Goal: Contribute content: Contribute content

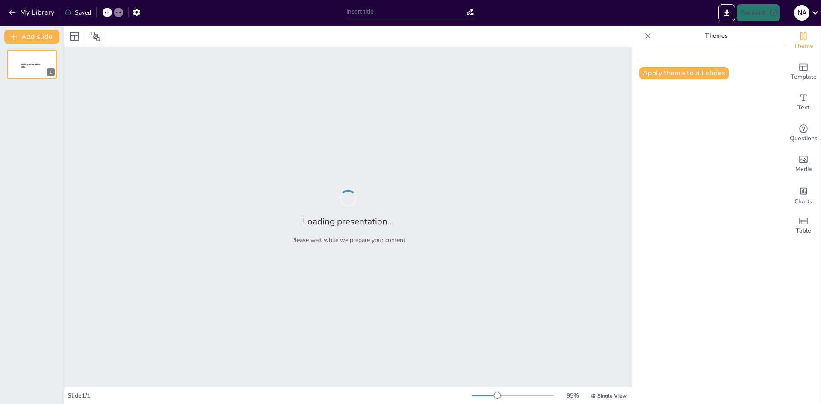
type input "Transformación del Proceso Administrativo en Logística: Integración de la IA en…"
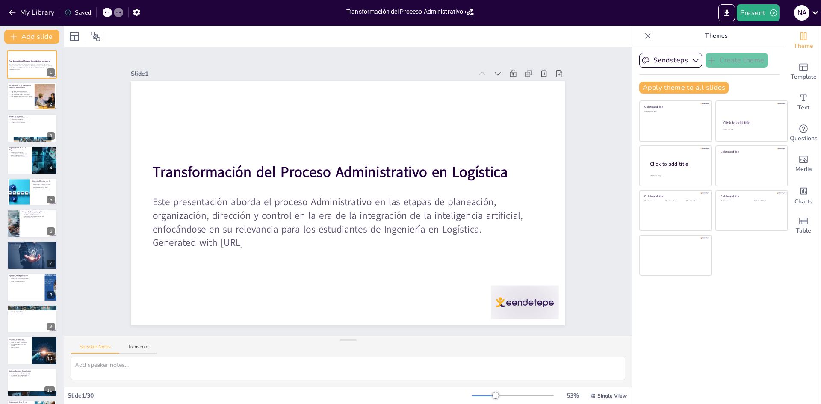
checkbox input "true"
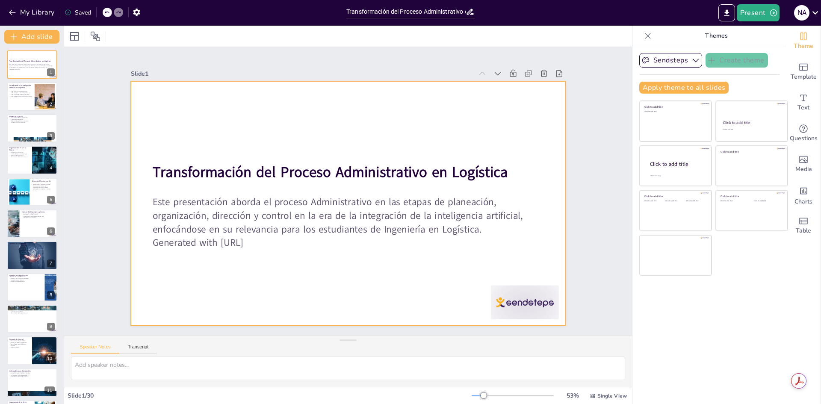
checkbox input "true"
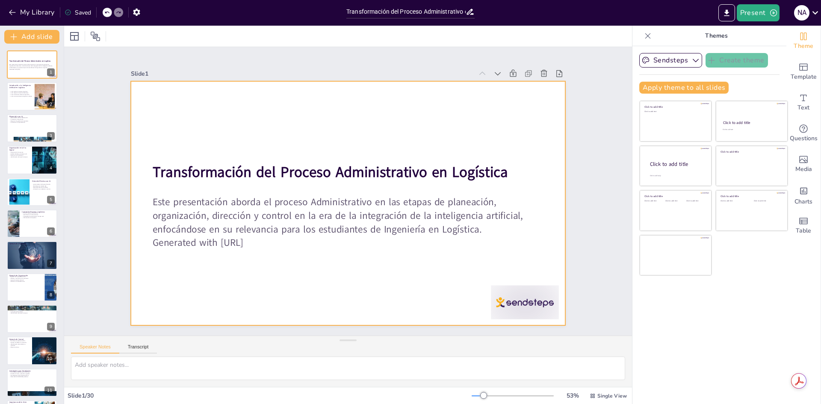
checkbox input "true"
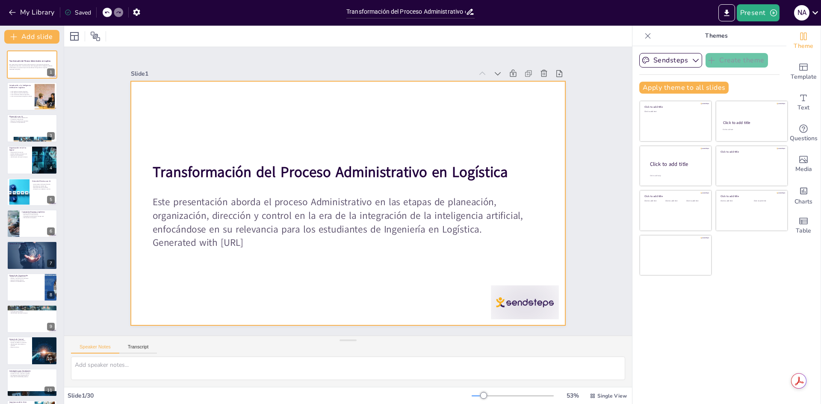
checkbox input "true"
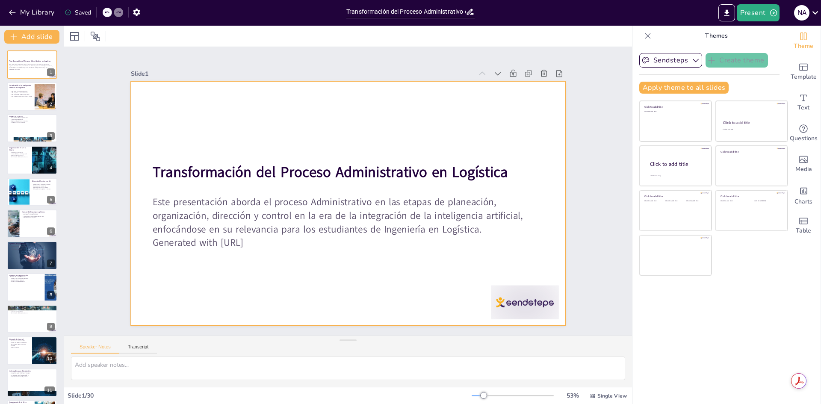
checkbox input "true"
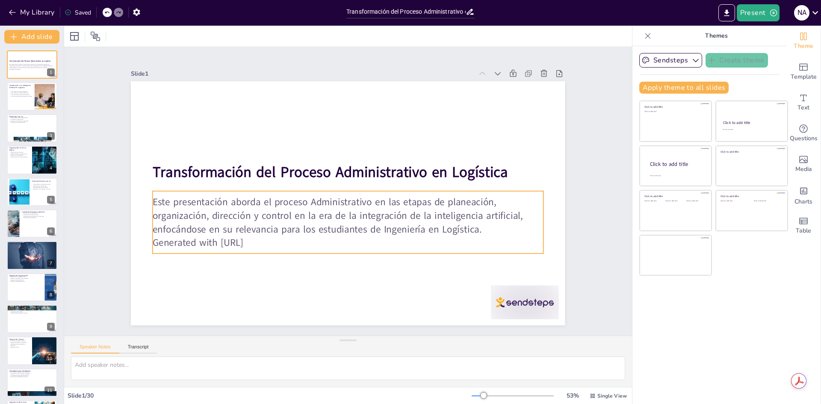
checkbox input "true"
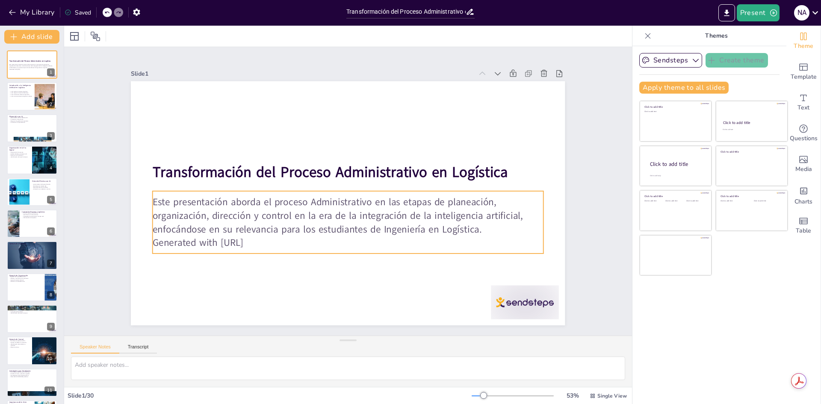
checkbox input "true"
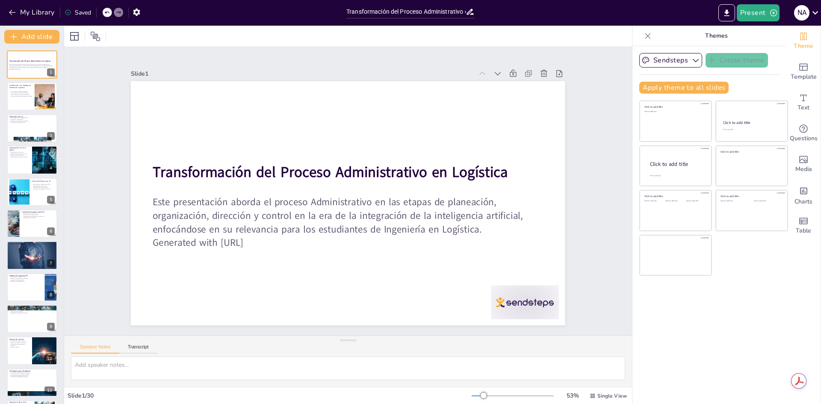
checkbox input "true"
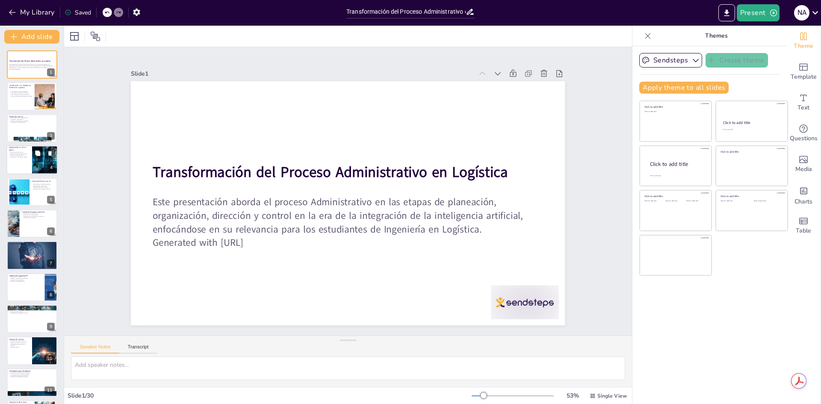
checkbox input "true"
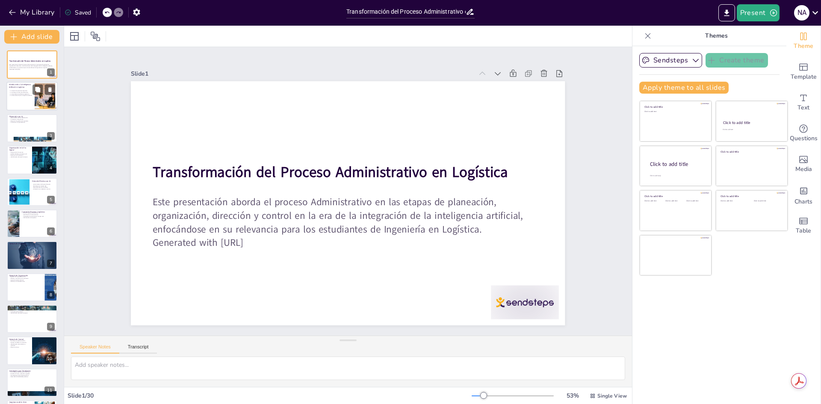
checkbox input "true"
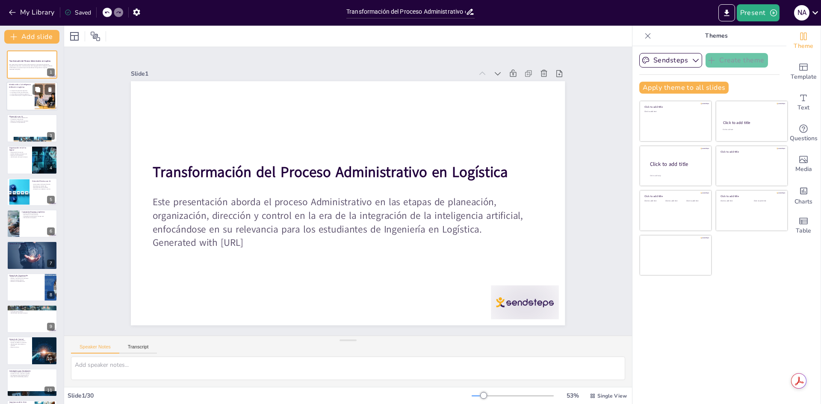
checkbox input "true"
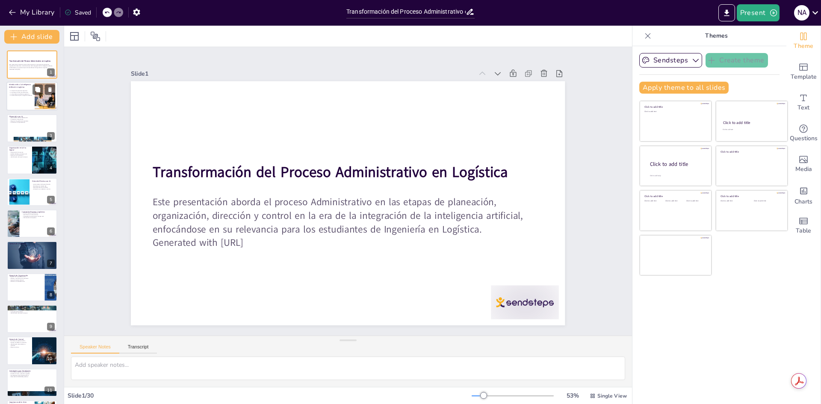
checkbox input "true"
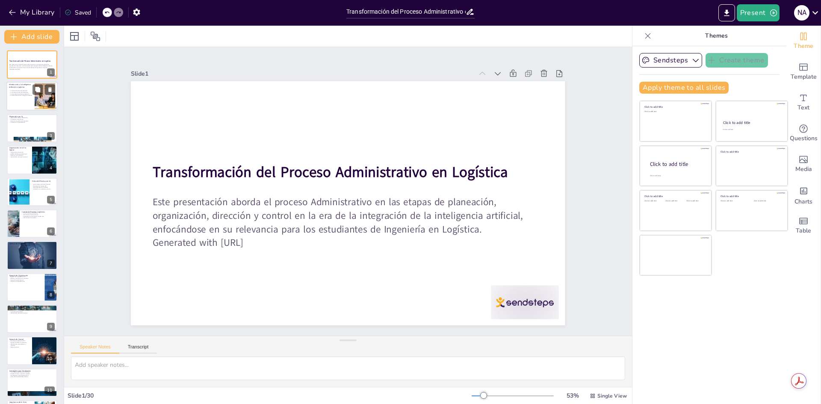
checkbox input "true"
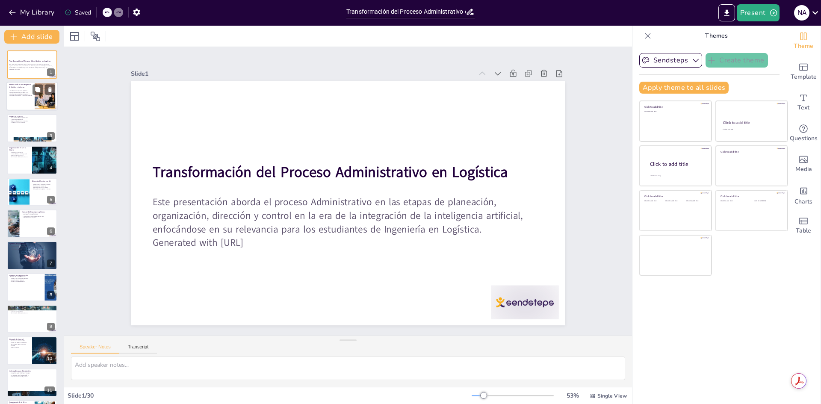
click at [15, 96] on p "La IA es esencial para la logística moderna" at bounding box center [20, 96] width 23 height 2
type textarea "La optimización de procesos es uno de los principales beneficios que la intelig…"
checkbox input "true"
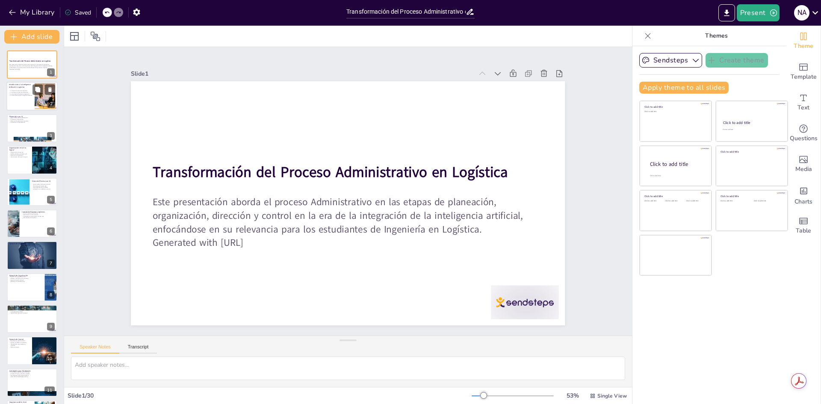
checkbox input "true"
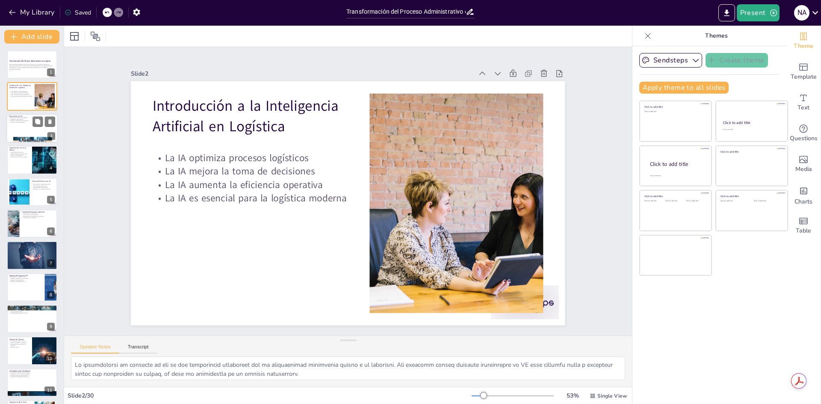
checkbox input "true"
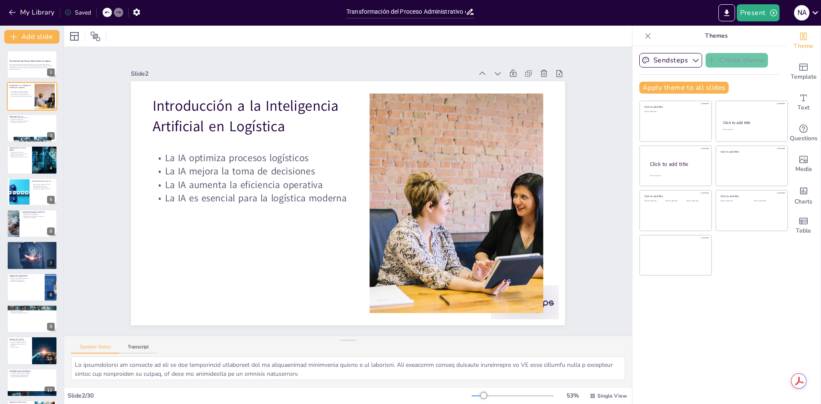
checkbox input "true"
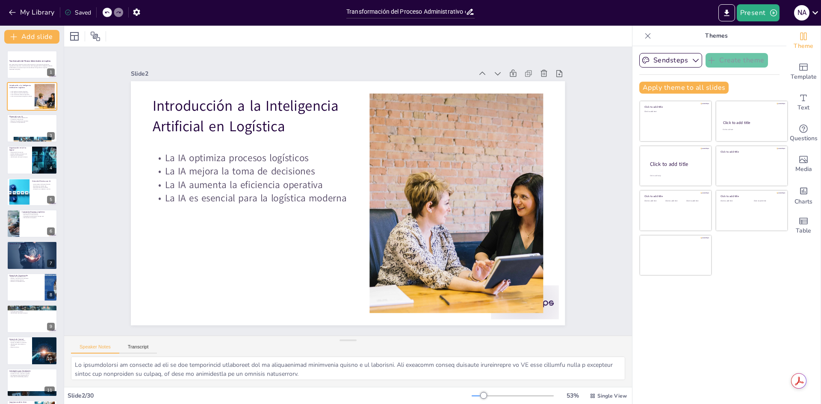
checkbox input "true"
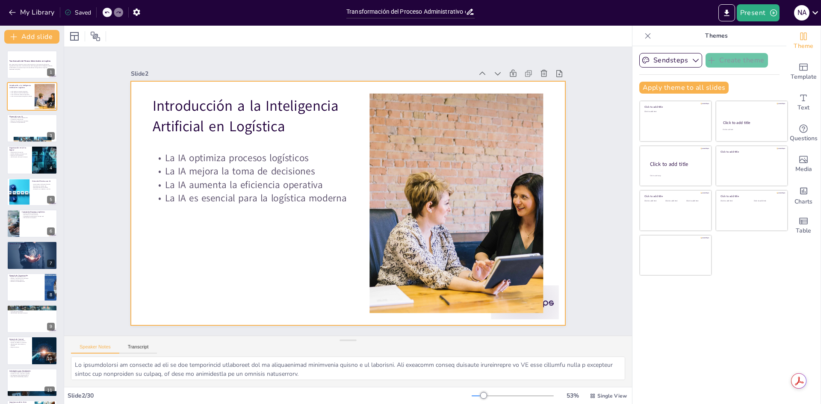
checkbox input "true"
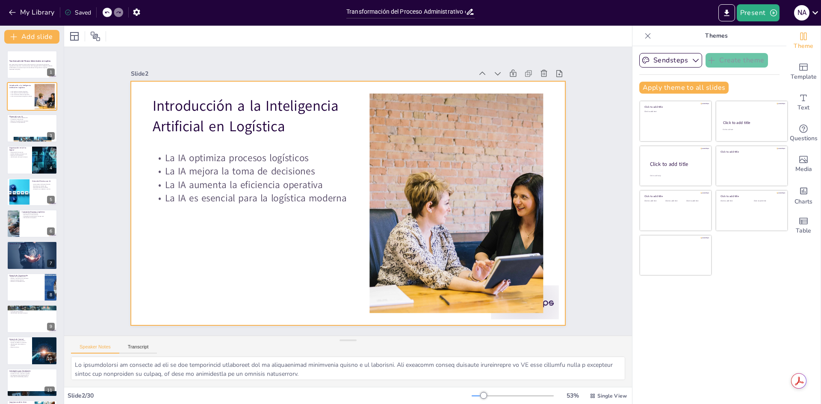
checkbox input "true"
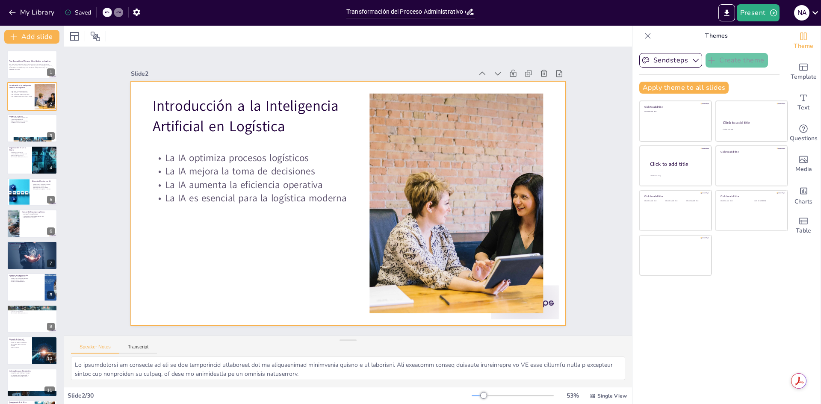
checkbox input "true"
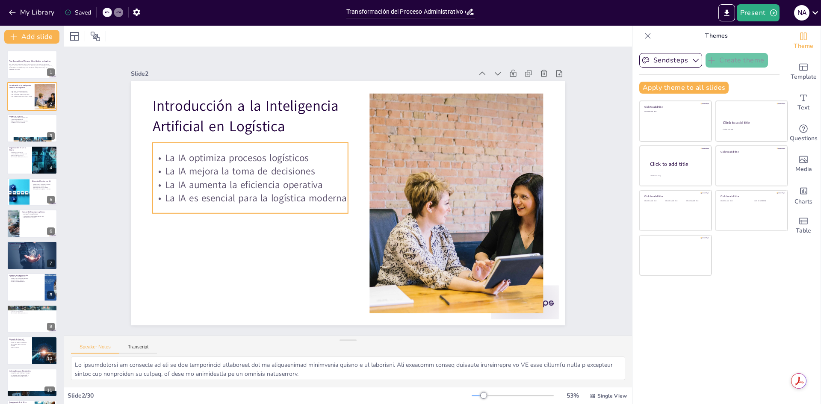
checkbox input "true"
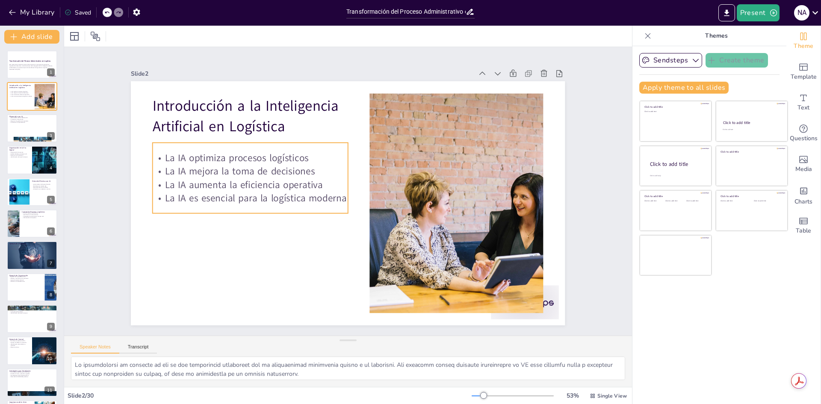
checkbox input "true"
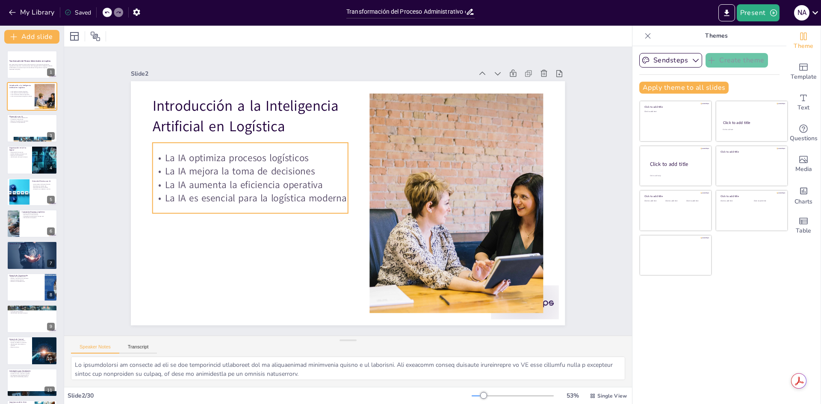
checkbox input "true"
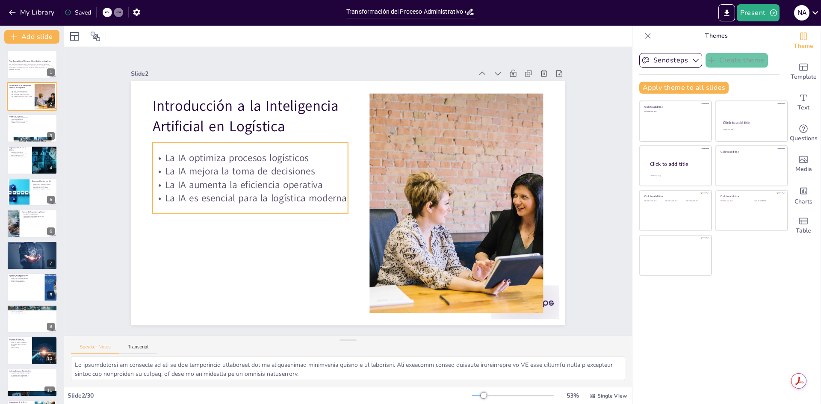
checkbox input "true"
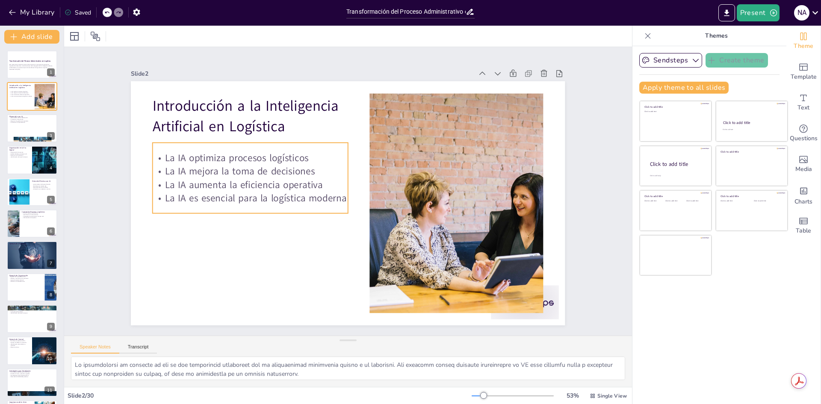
checkbox input "true"
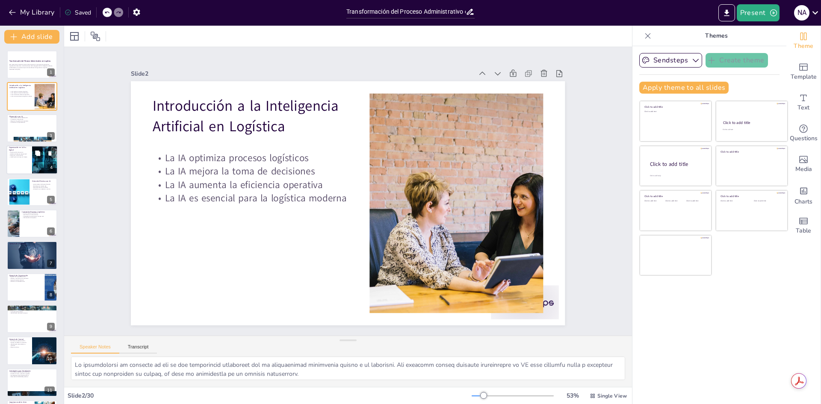
checkbox input "true"
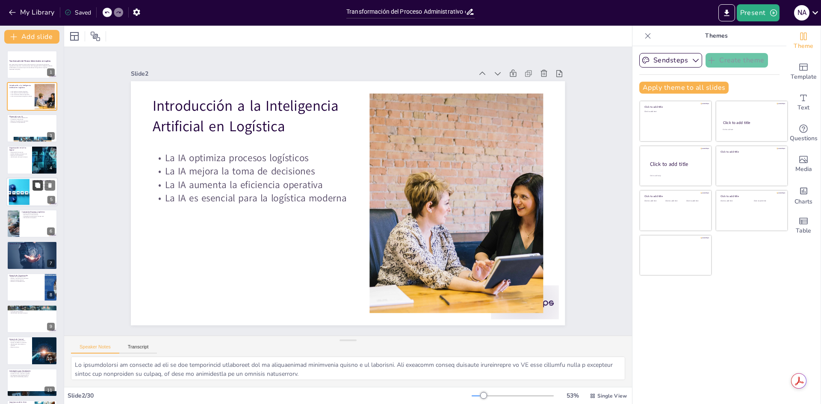
checkbox input "true"
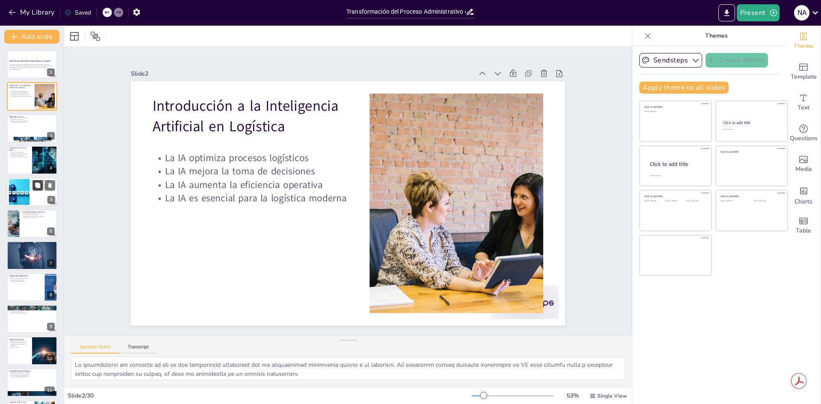
checkbox input "true"
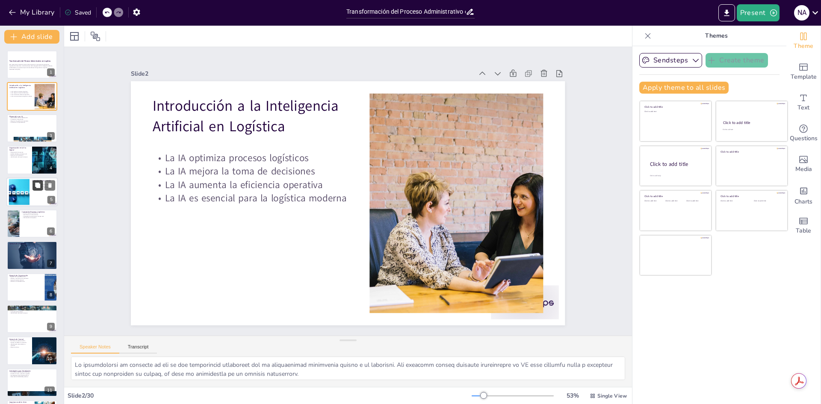
checkbox input "true"
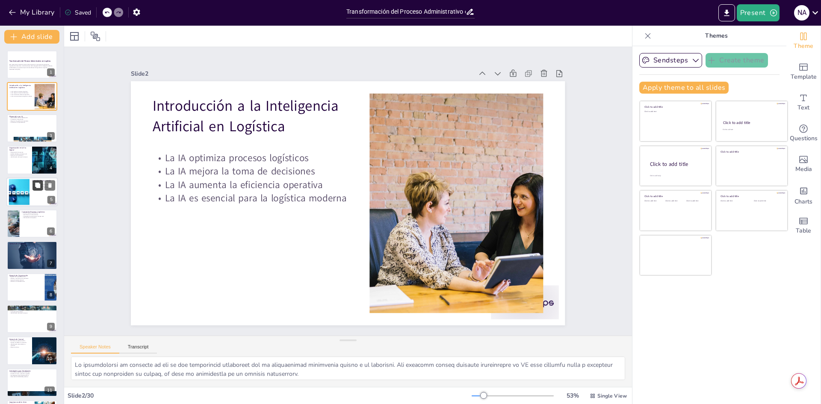
click at [43, 189] on button at bounding box center [38, 185] width 10 height 10
type textarea "Las herramientas de inteligencia artificial son esenciales para la dirección ef…"
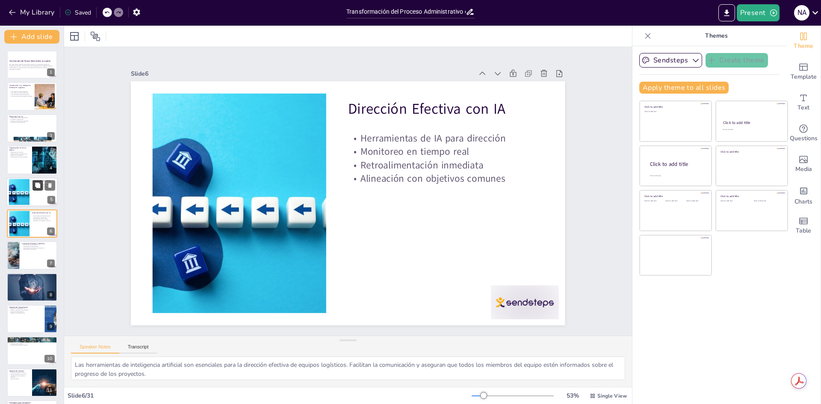
checkbox input "true"
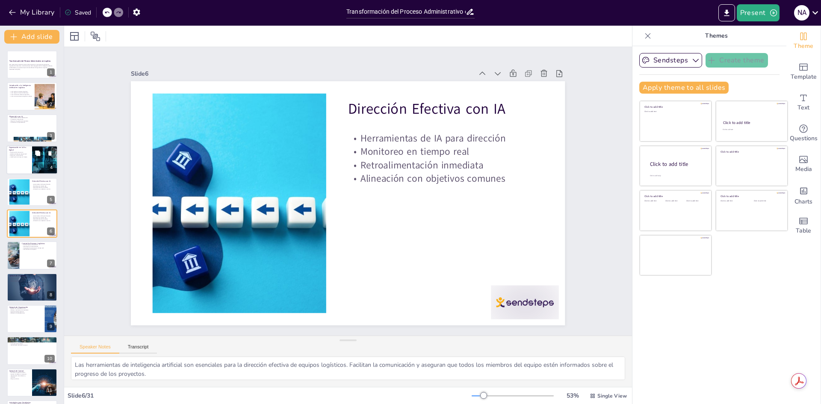
checkbox input "true"
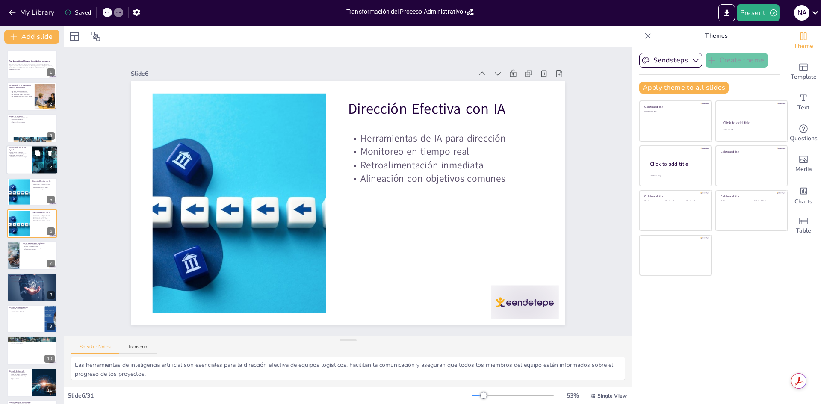
checkbox input "true"
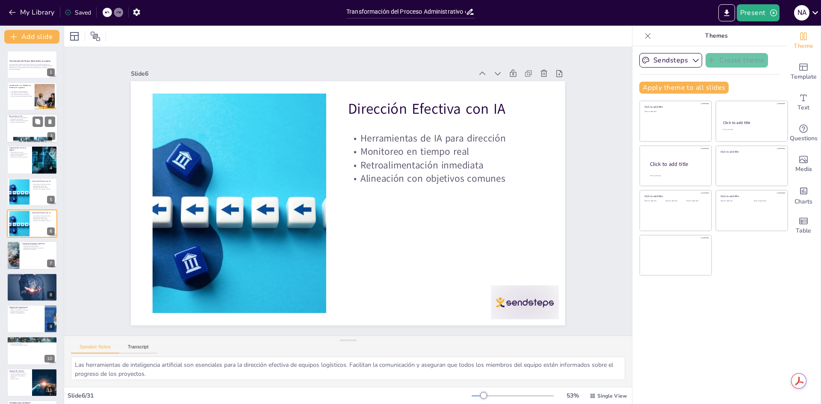
checkbox input "true"
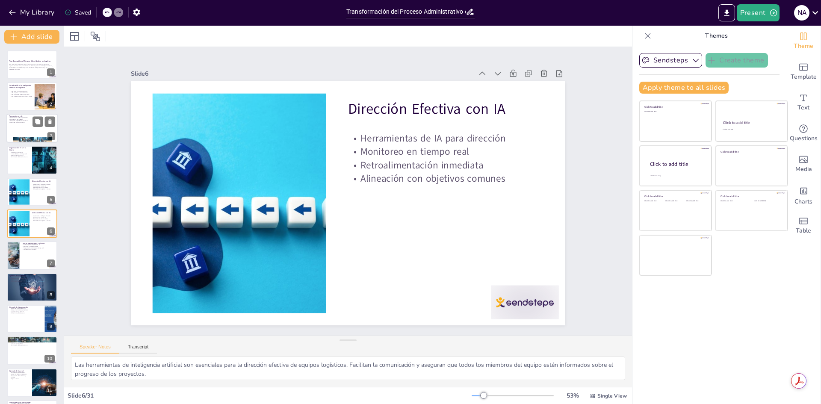
checkbox input "true"
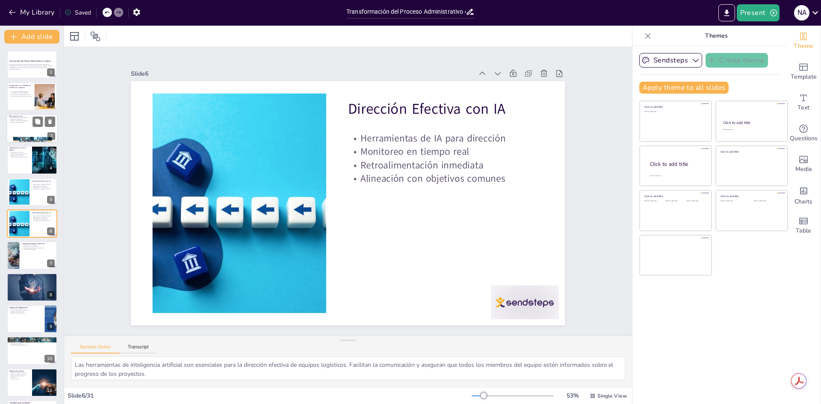
click at [37, 130] on div at bounding box center [31, 128] width 51 height 29
type textarea "Las herramientas de inteligencia artificial son fundamentales en la planeación …"
checkbox input "true"
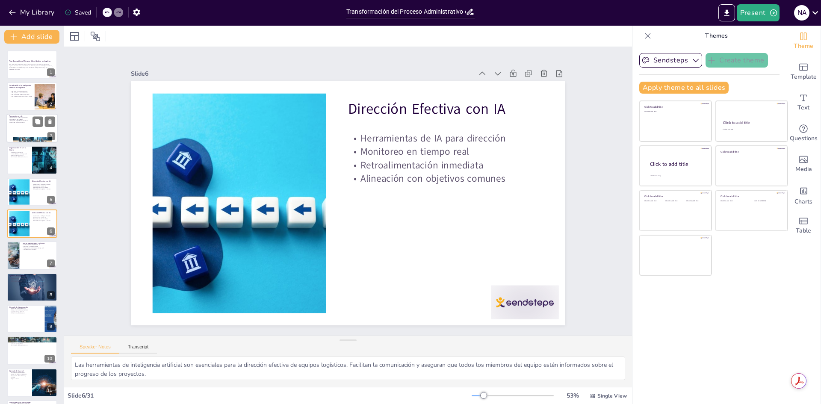
checkbox input "true"
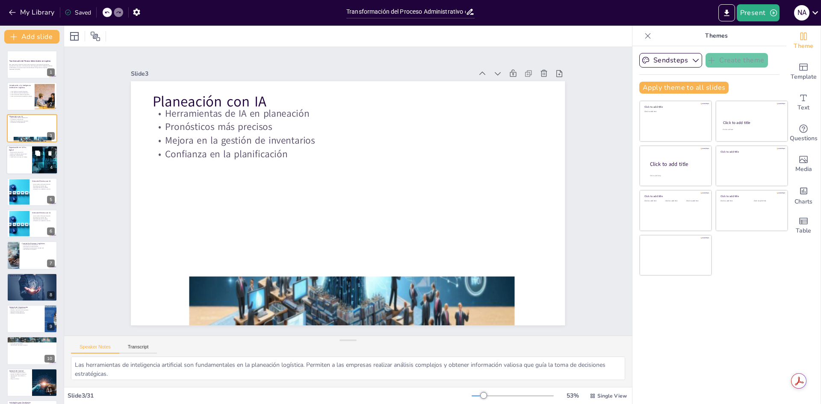
checkbox input "true"
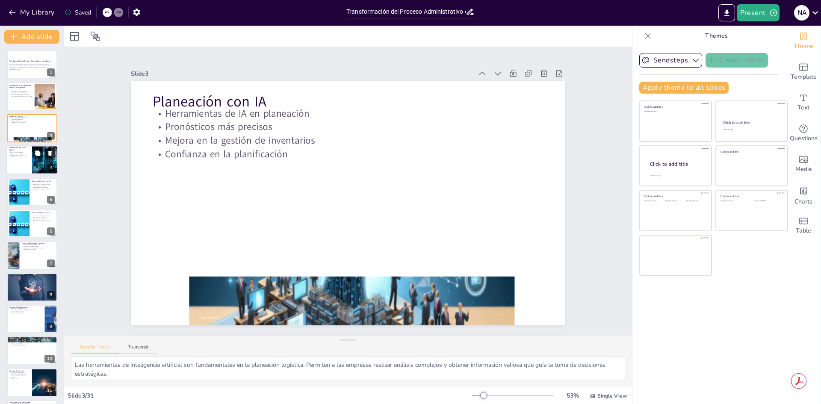
checkbox input "true"
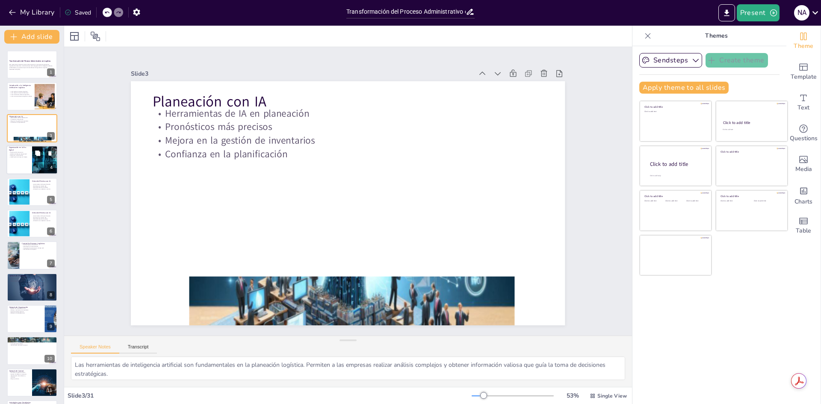
click at [45, 158] on button at bounding box center [50, 153] width 10 height 10
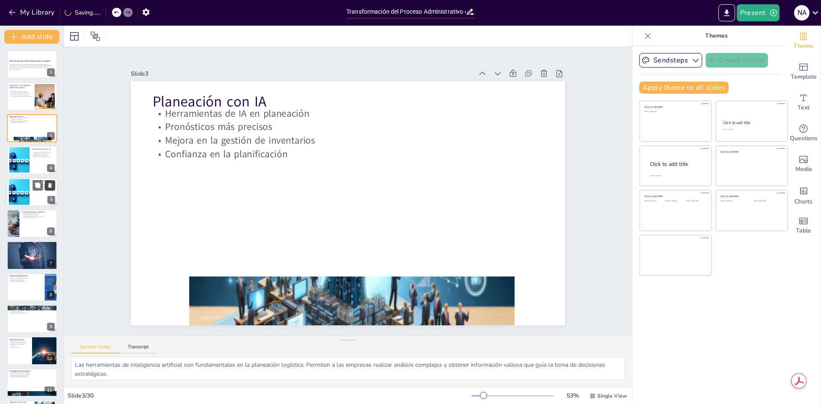
checkbox input "true"
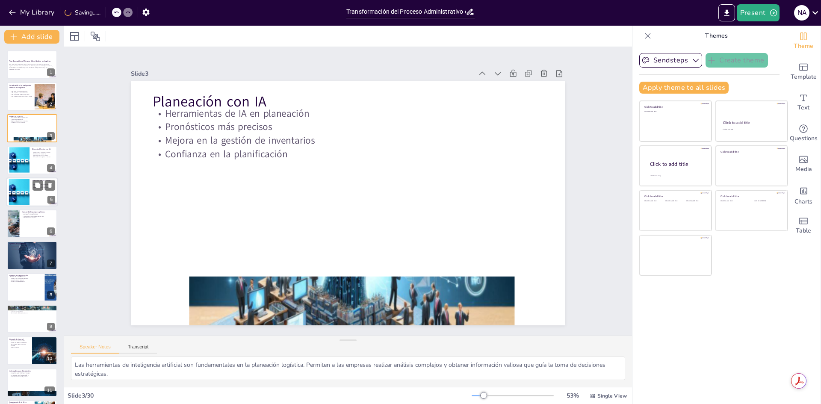
checkbox input "true"
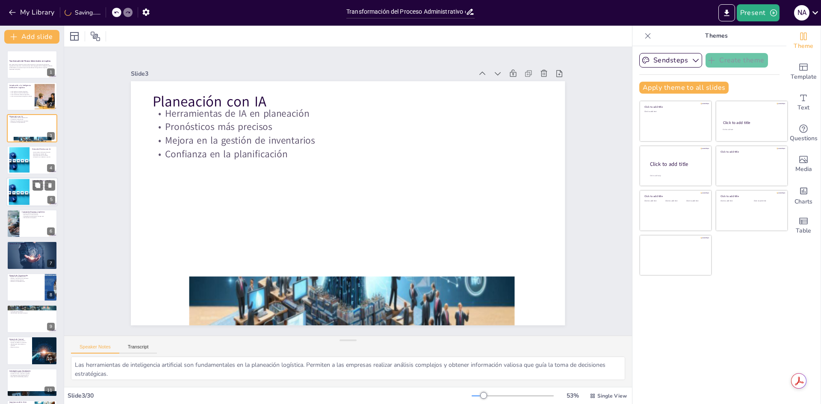
click at [44, 195] on div at bounding box center [31, 191] width 51 height 29
type textarea "Las herramientas de inteligencia artificial son esenciales para la dirección ef…"
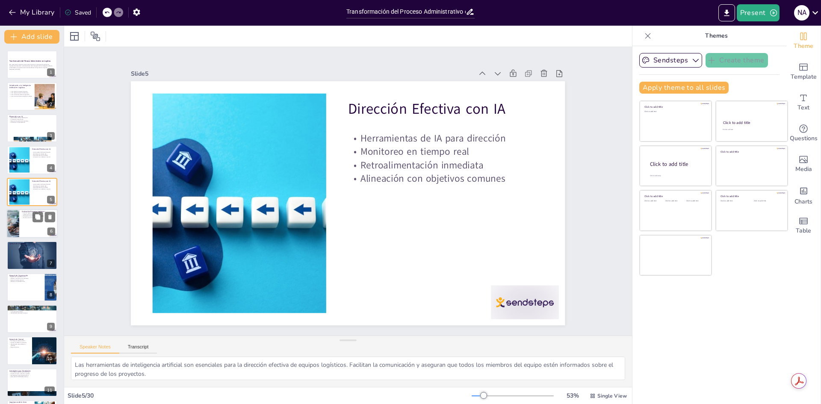
click at [45, 228] on div at bounding box center [31, 223] width 51 height 29
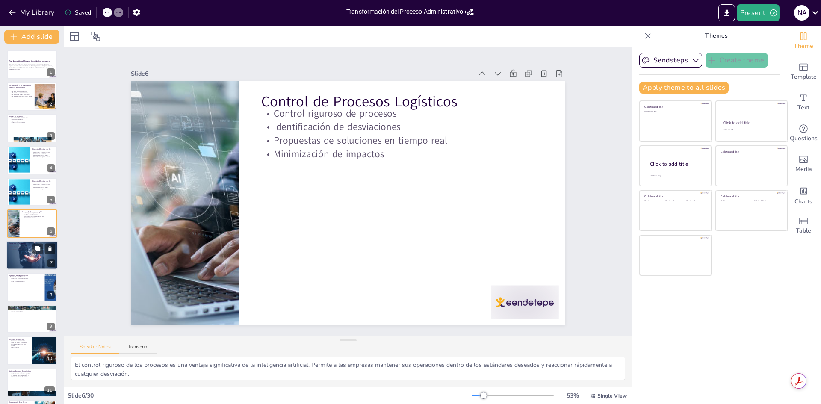
click at [39, 260] on div at bounding box center [32, 255] width 57 height 29
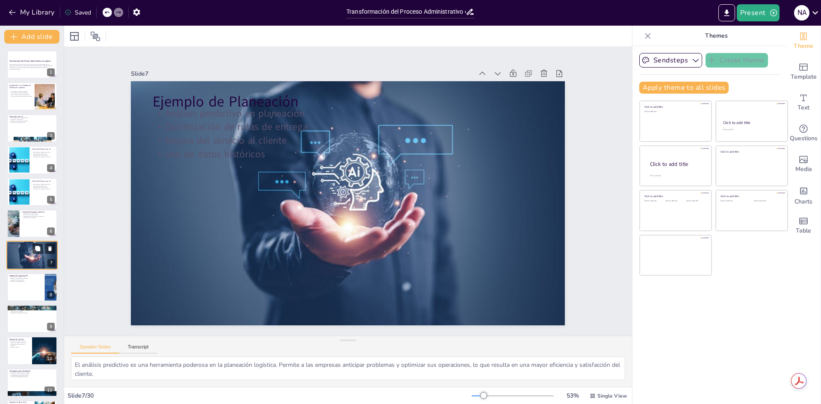
scroll to position [32, 0]
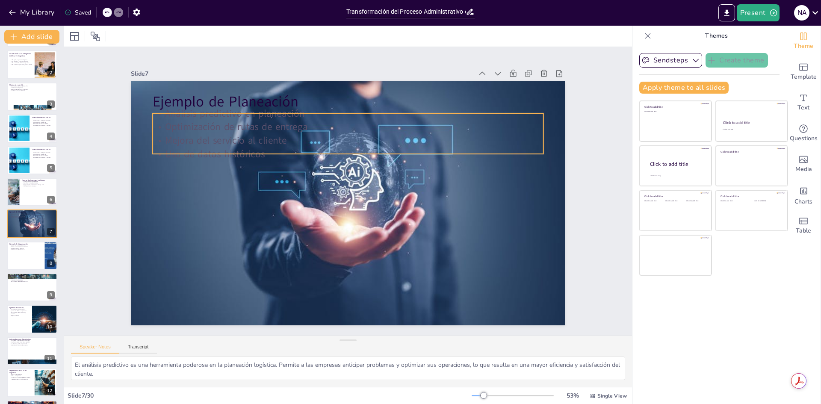
click at [185, 118] on p "Optimización de rutas de entrega" at bounding box center [355, 127] width 390 height 54
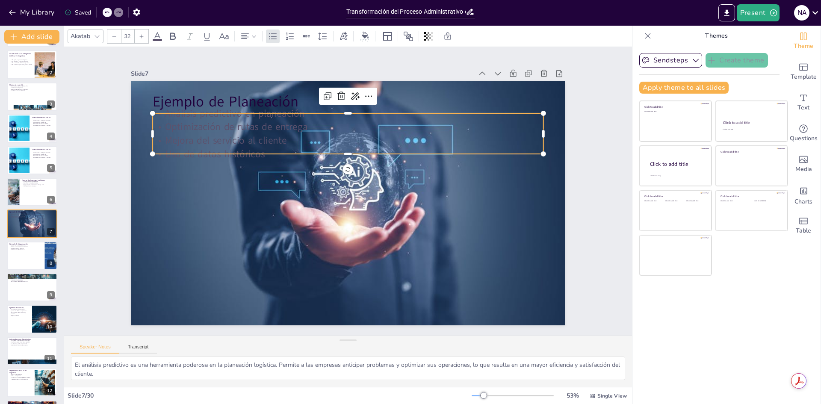
click at [185, 118] on p "Optimización de rutas de entrega" at bounding box center [355, 127] width 390 height 54
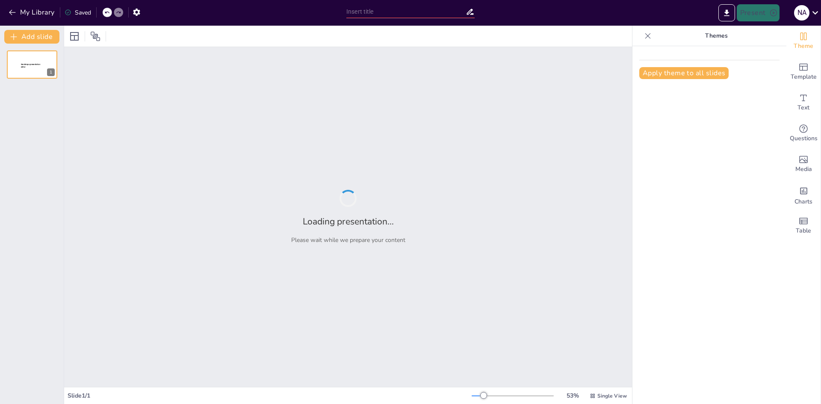
type input "Transformación del Proceso Administrativo en Logística: Integración de la IA en…"
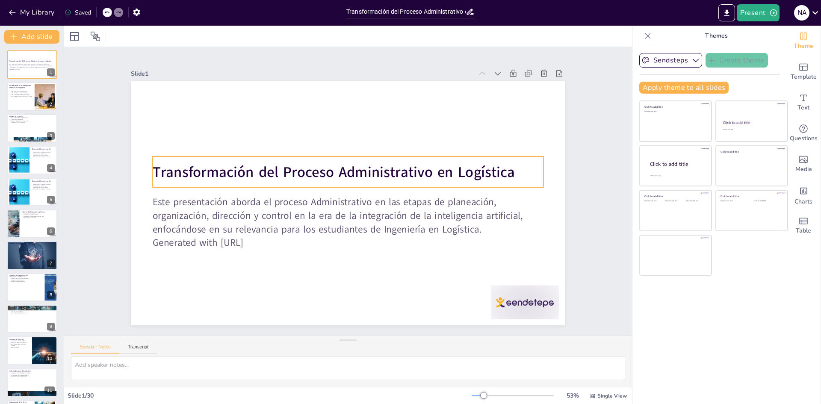
checkbox input "true"
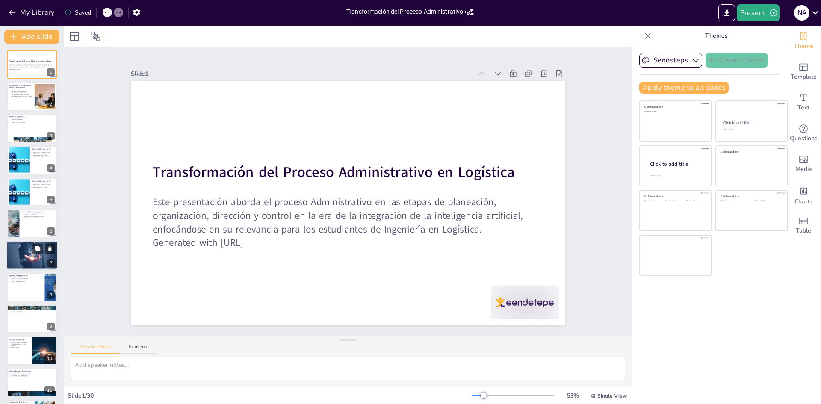
checkbox input "true"
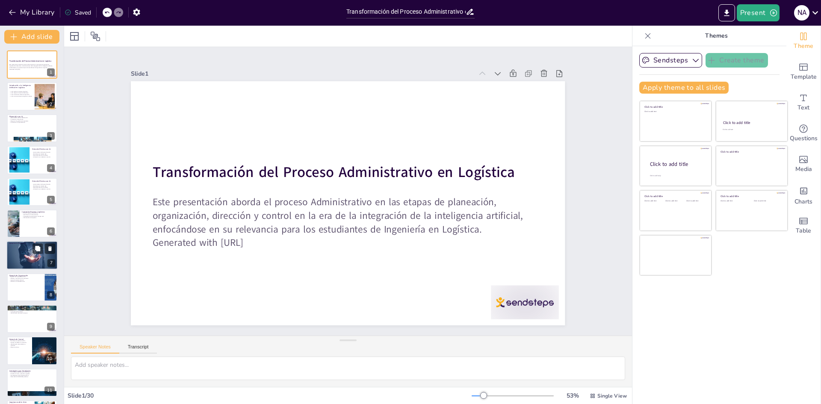
checkbox input "true"
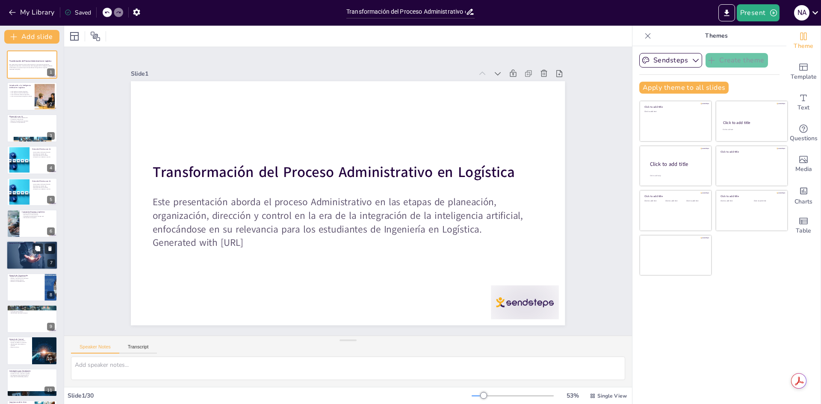
click at [22, 261] on div at bounding box center [32, 255] width 57 height 29
type textarea "El análisis predictivo es una herramienta poderosa en la planeación logística. …"
checkbox input "true"
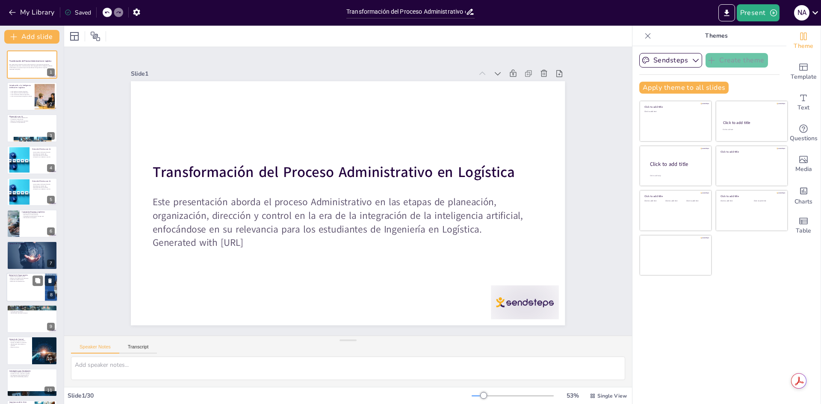
checkbox input "true"
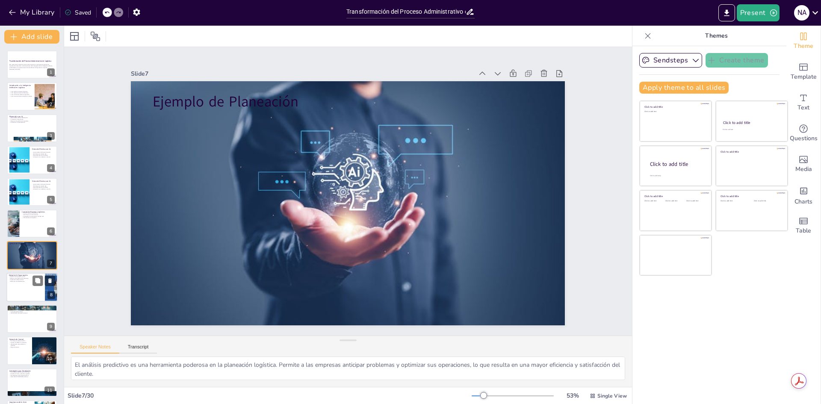
scroll to position [32, 0]
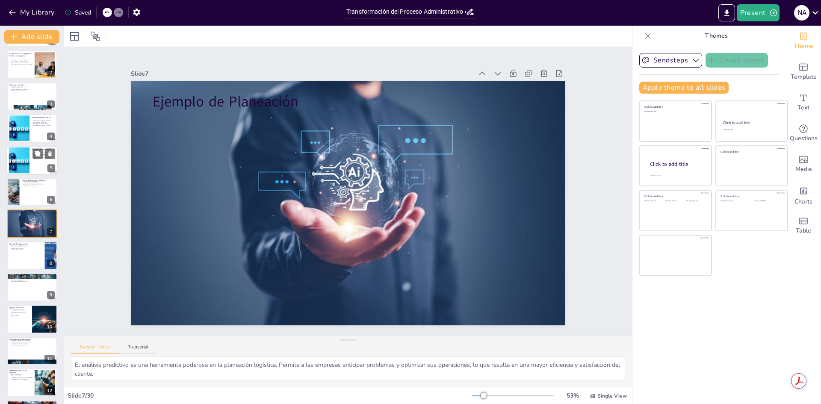
checkbox input "true"
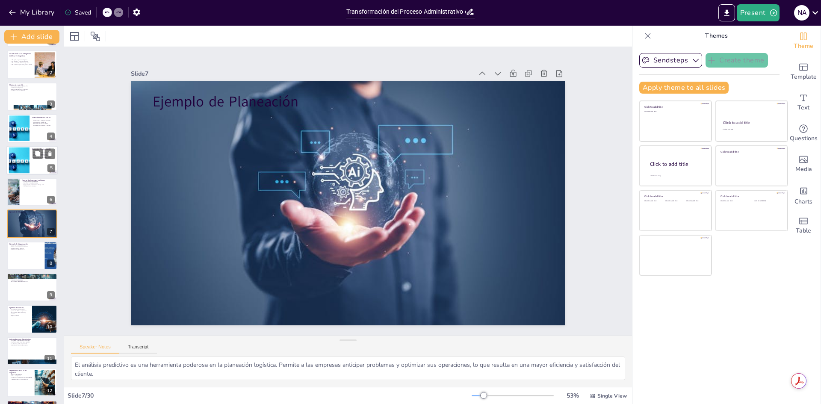
checkbox input "true"
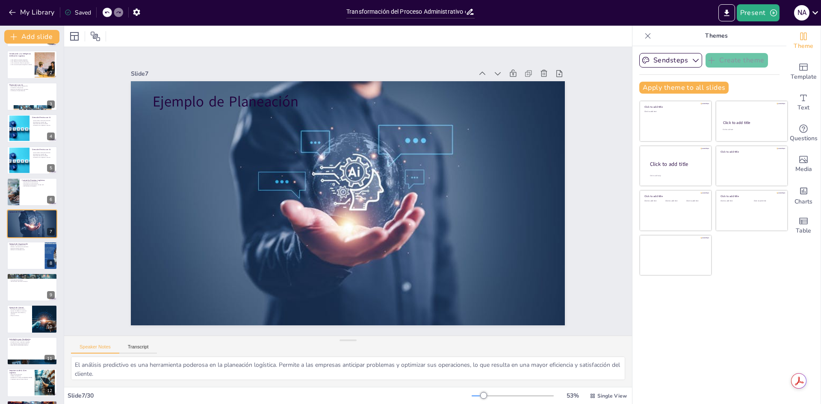
checkbox input "true"
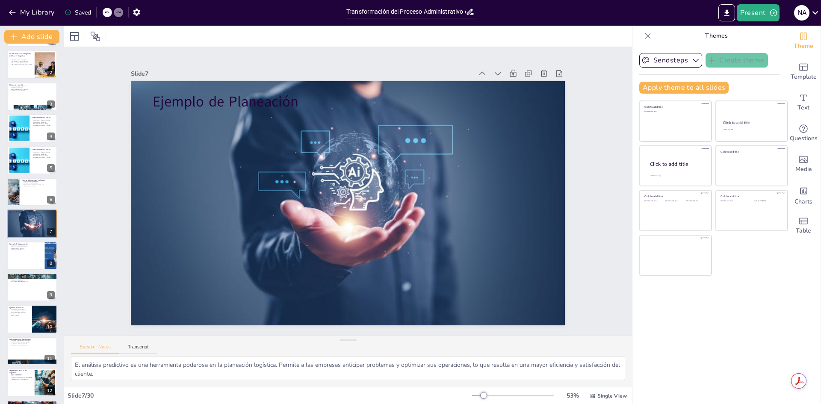
checkbox input "true"
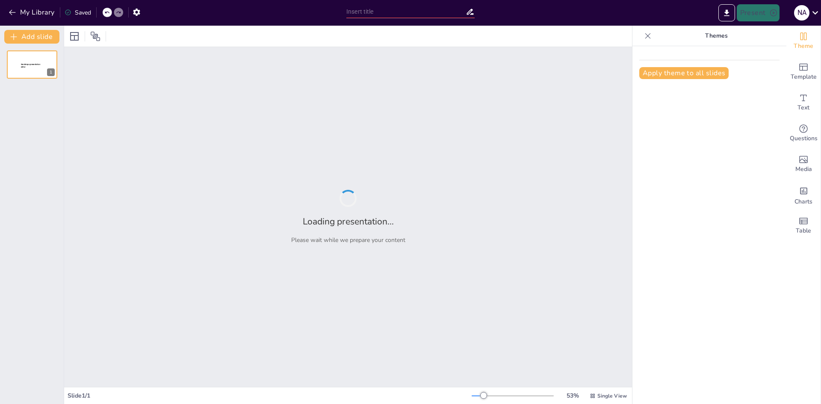
type input "Transformación del Proceso Administrativo en Logística: Integración de la IA en…"
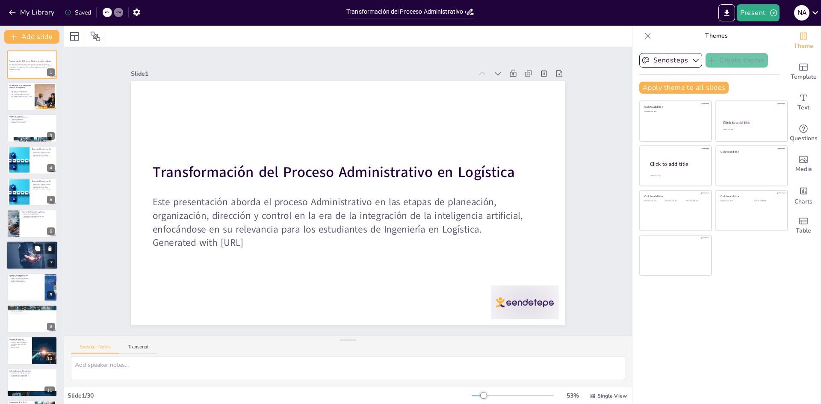
checkbox input "true"
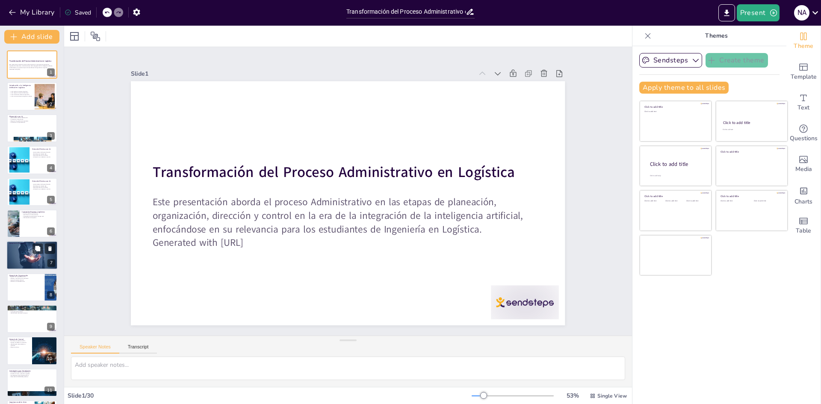
checkbox input "true"
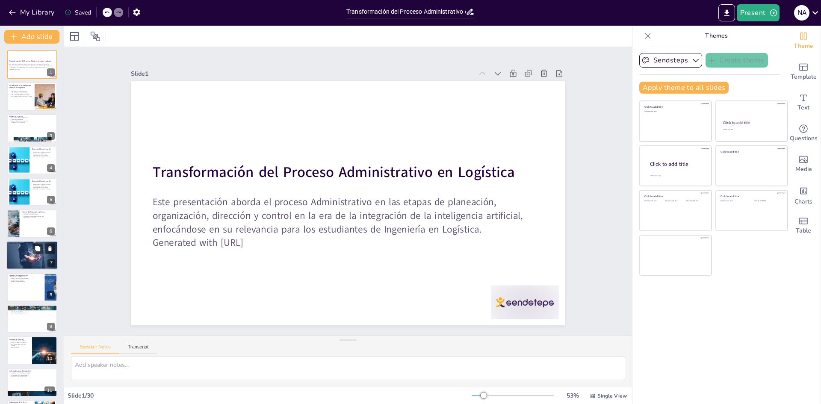
checkbox input "true"
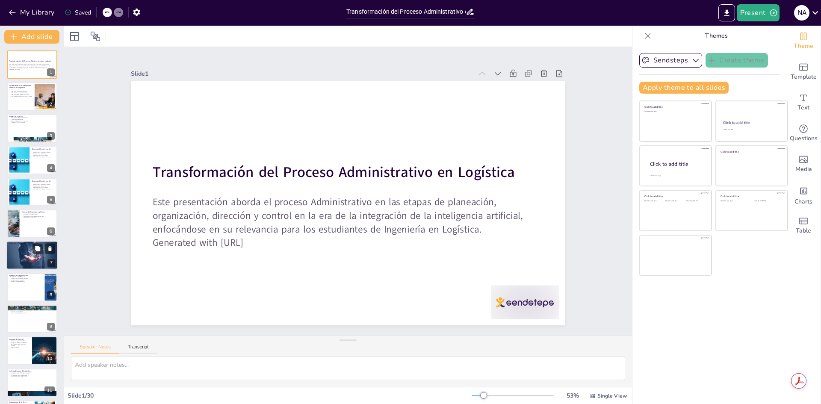
click at [36, 263] on div at bounding box center [32, 255] width 57 height 29
type textarea "El análisis predictivo es una herramienta poderosa en la planeación logística. …"
checkbox input "true"
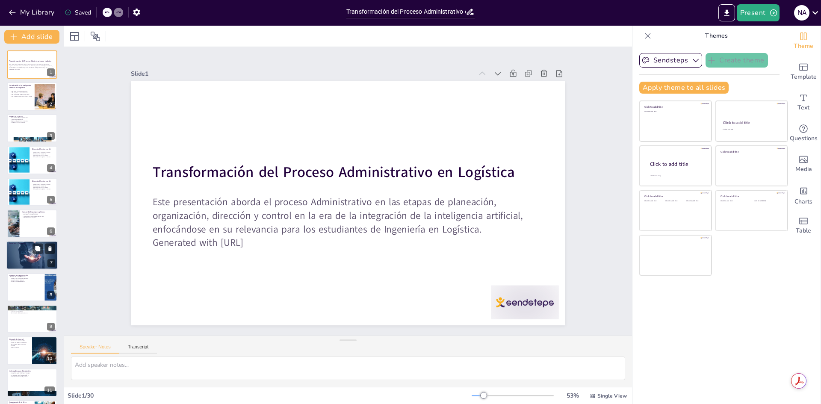
checkbox input "true"
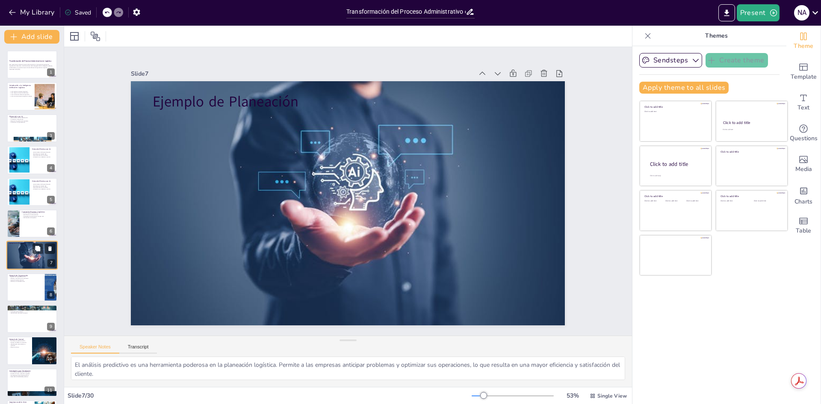
scroll to position [32, 0]
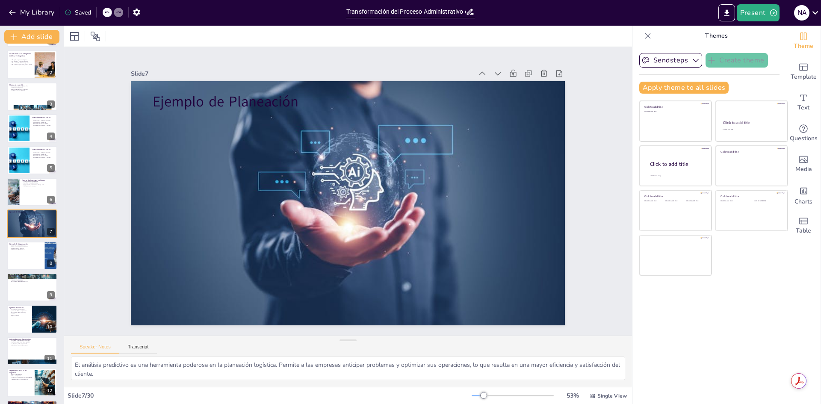
checkbox input "true"
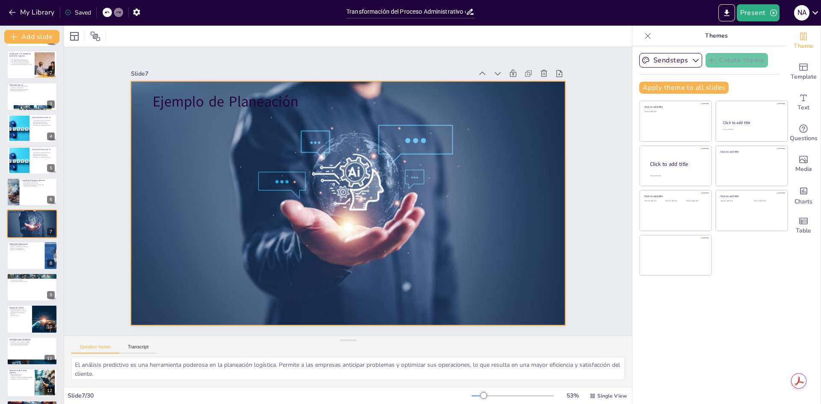
checkbox input "true"
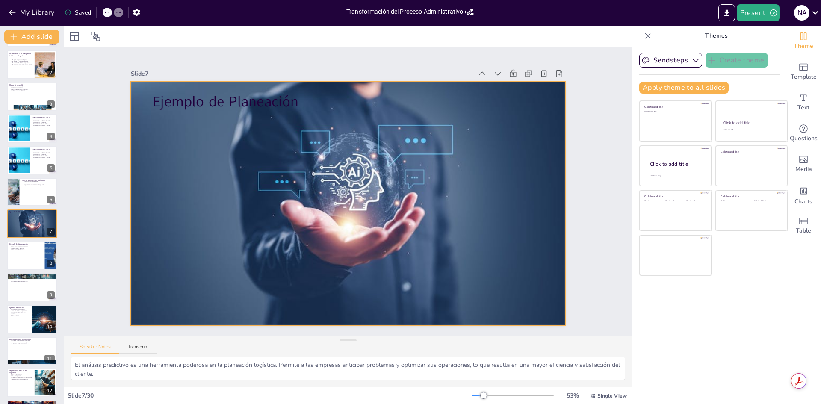
checkbox input "true"
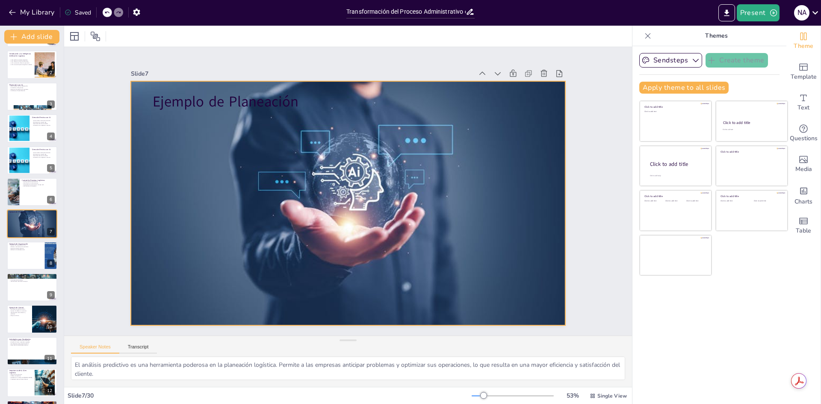
checkbox input "true"
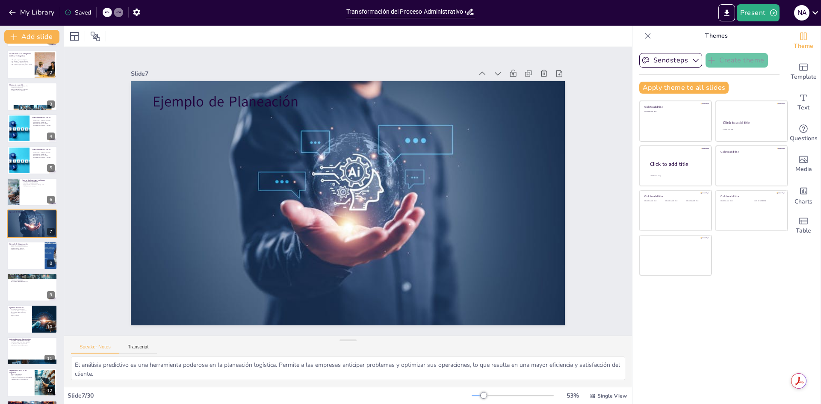
checkbox input "true"
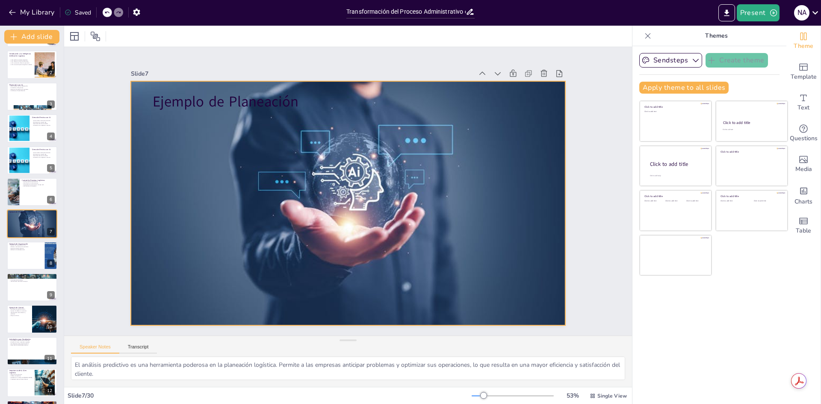
checkbox input "true"
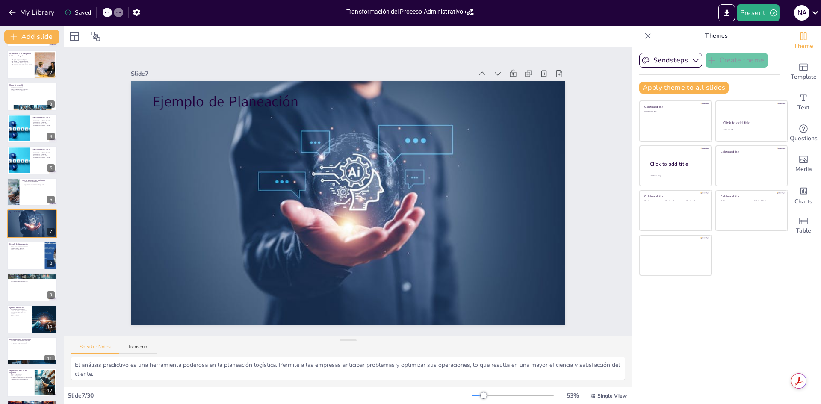
checkbox input "true"
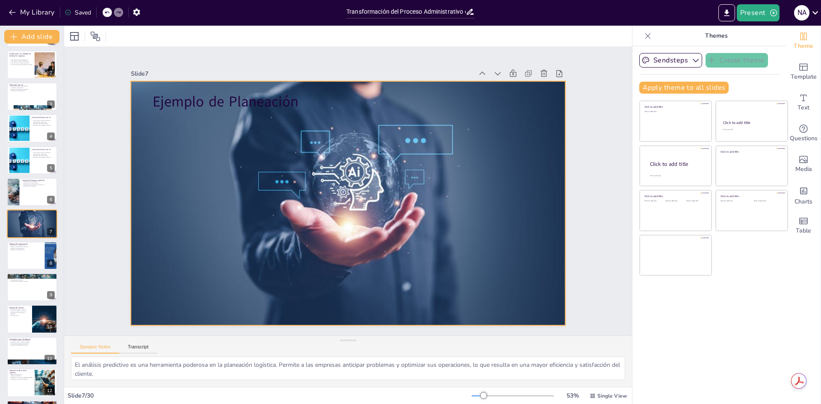
checkbox input "true"
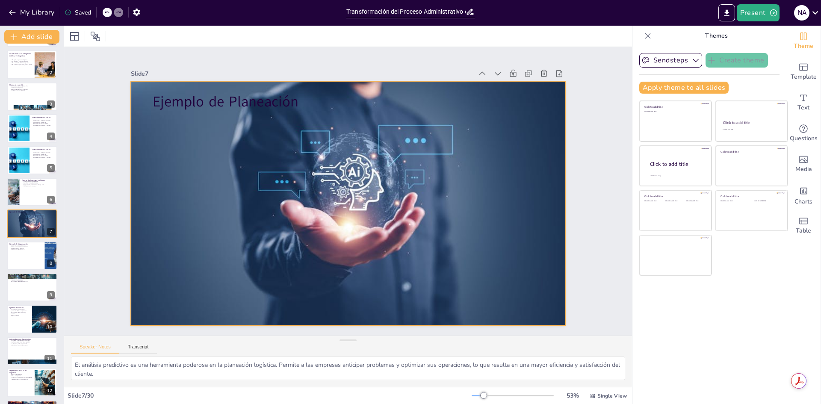
checkbox input "true"
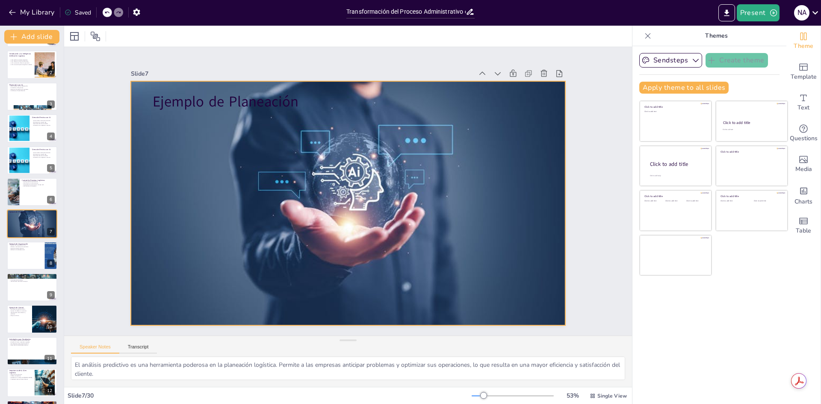
checkbox input "true"
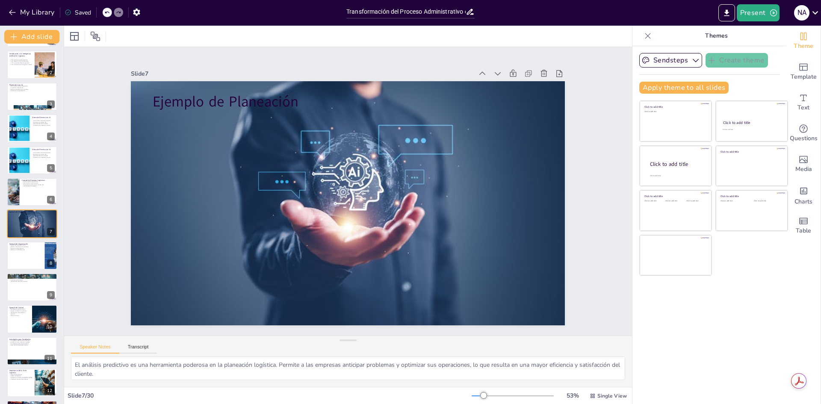
click at [108, 14] on icon at bounding box center [106, 12] width 5 height 5
checkbox input "true"
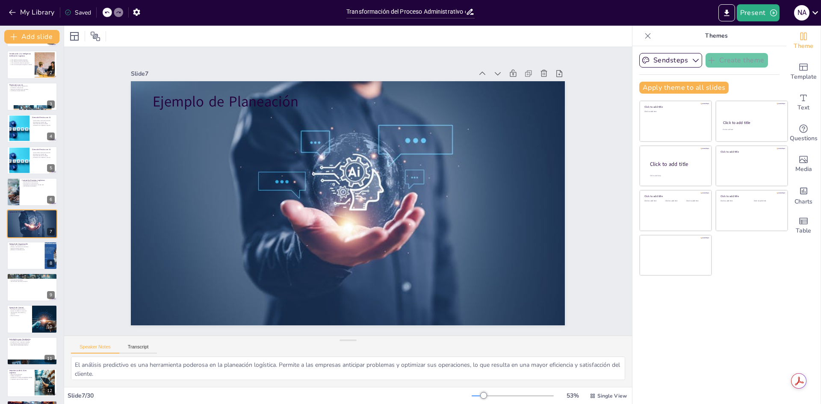
checkbox input "true"
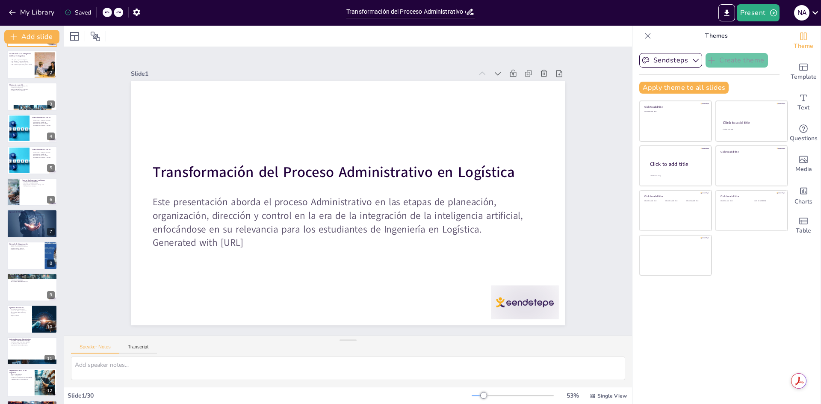
click at [108, 14] on icon at bounding box center [106, 12] width 5 height 5
checkbox input "true"
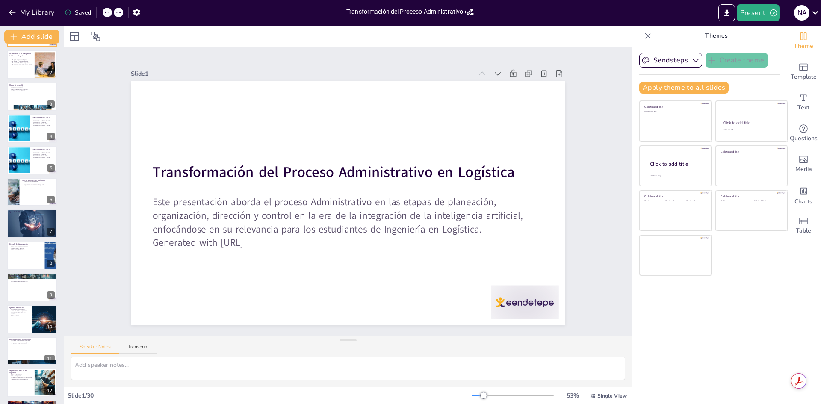
checkbox input "true"
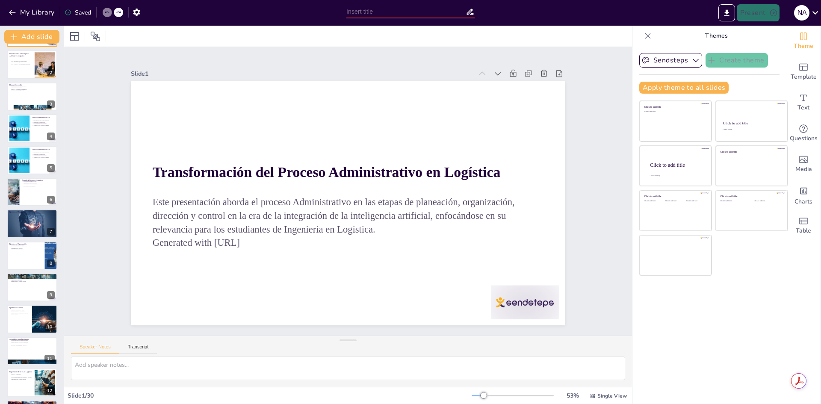
click at [108, 14] on icon at bounding box center [106, 12] width 5 height 5
checkbox input "true"
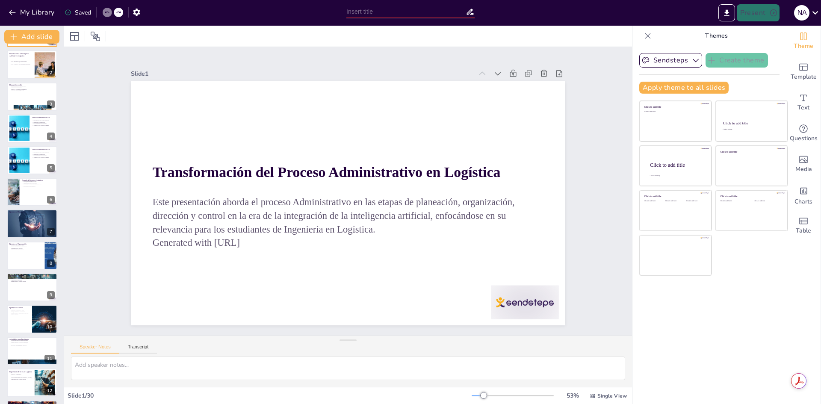
checkbox input "true"
click at [108, 14] on icon at bounding box center [106, 12] width 5 height 5
checkbox input "true"
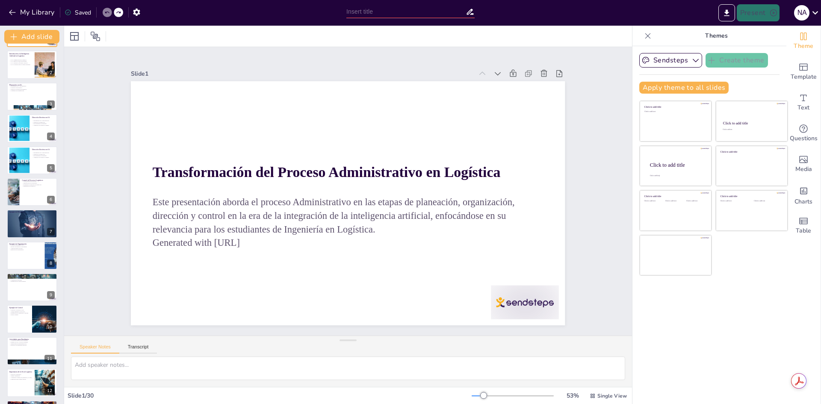
checkbox input "true"
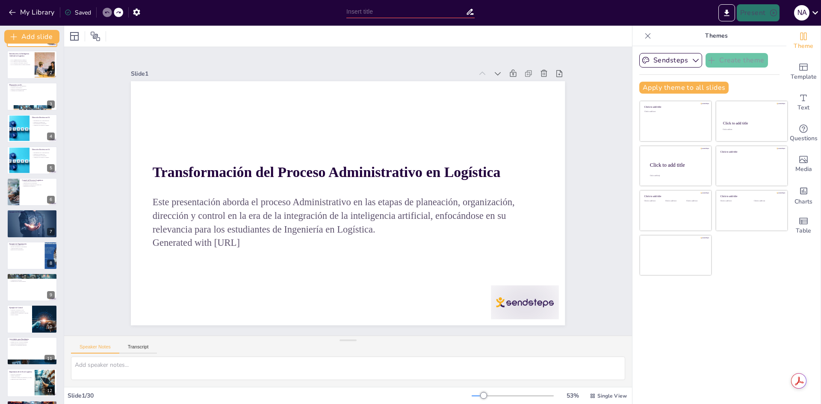
checkbox input "true"
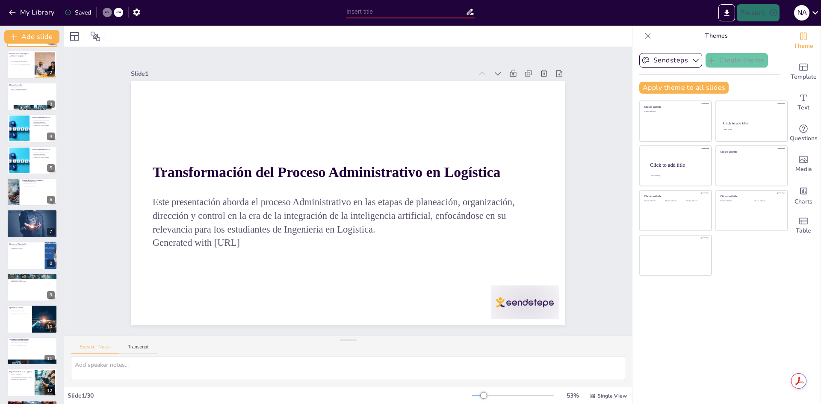
checkbox input "true"
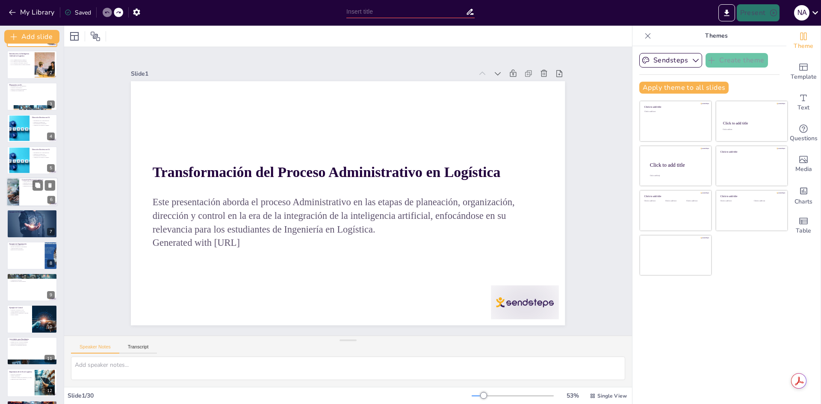
checkbox input "true"
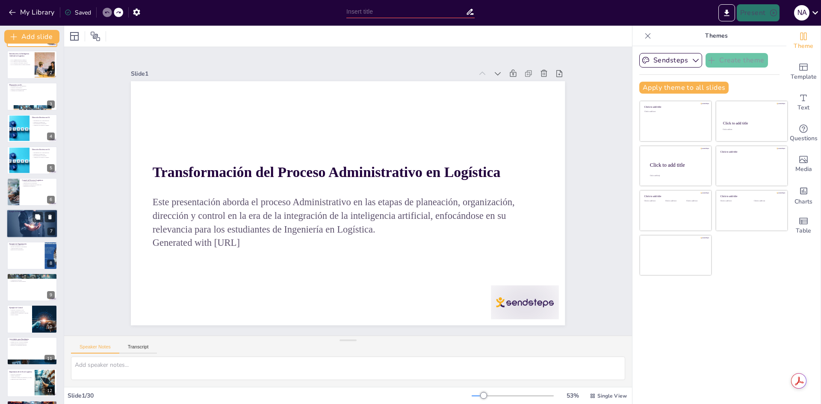
checkbox input "true"
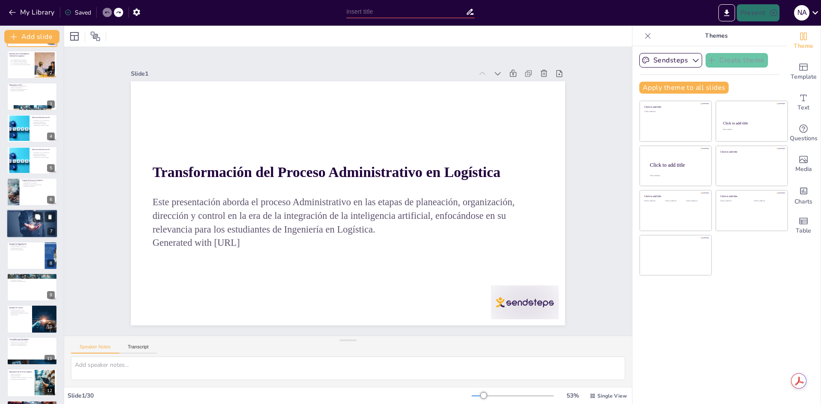
checkbox input "true"
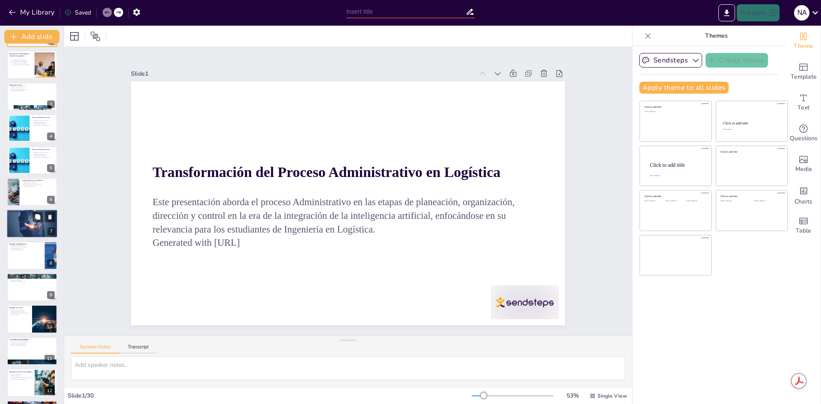
checkbox input "true"
click at [40, 227] on div at bounding box center [32, 224] width 57 height 29
type textarea "El análisis predictivo es una herramienta poderosa en la planeación logística. …"
checkbox input "true"
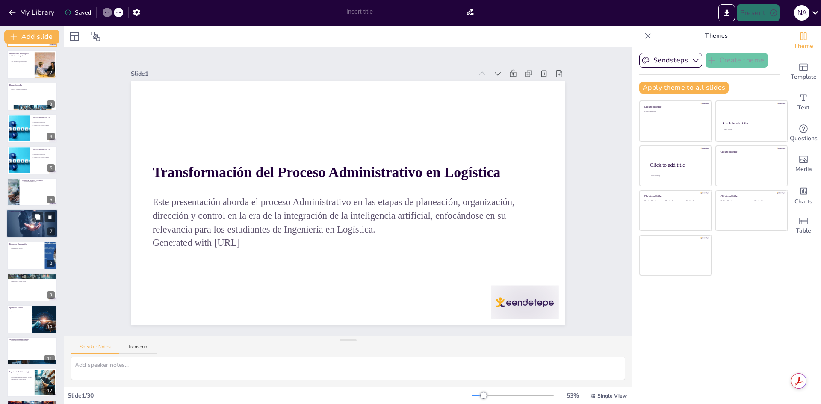
checkbox input "true"
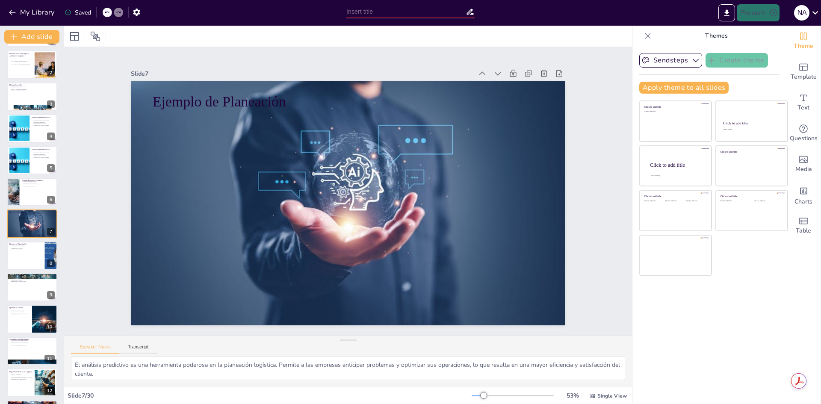
checkbox input "true"
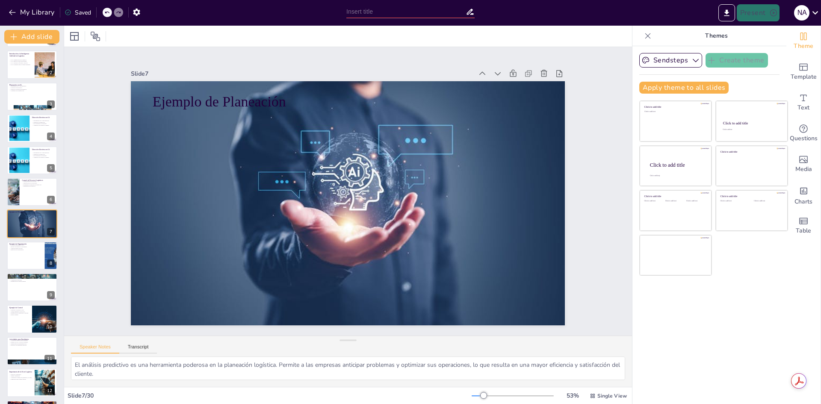
checkbox input "true"
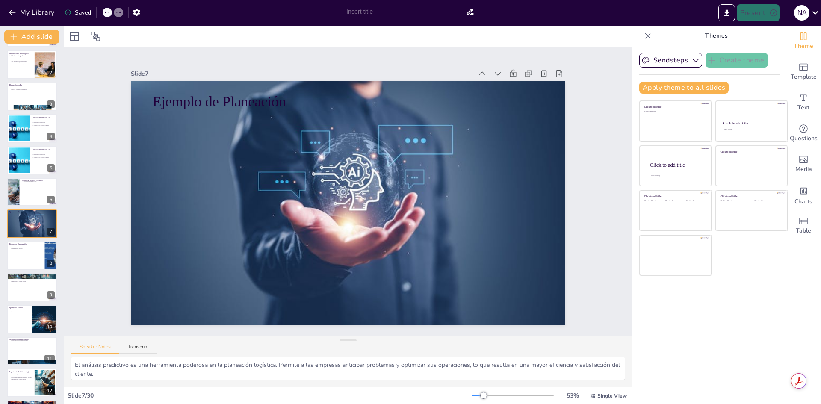
checkbox input "true"
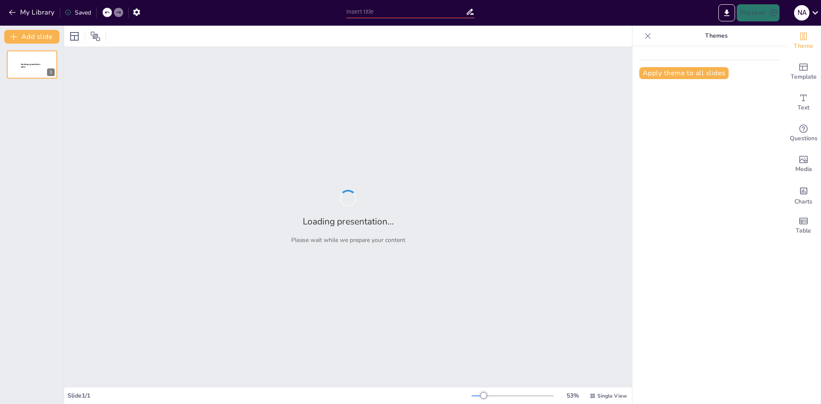
type input "Transformación del Proceso Administrativo en Logística: Integración de la IA en…"
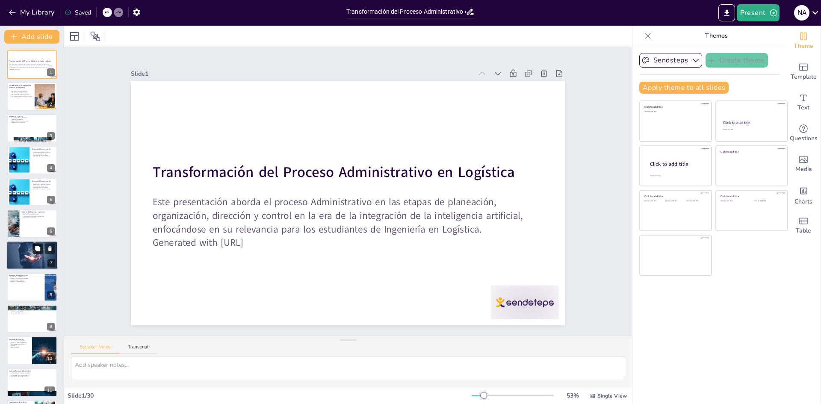
checkbox input "true"
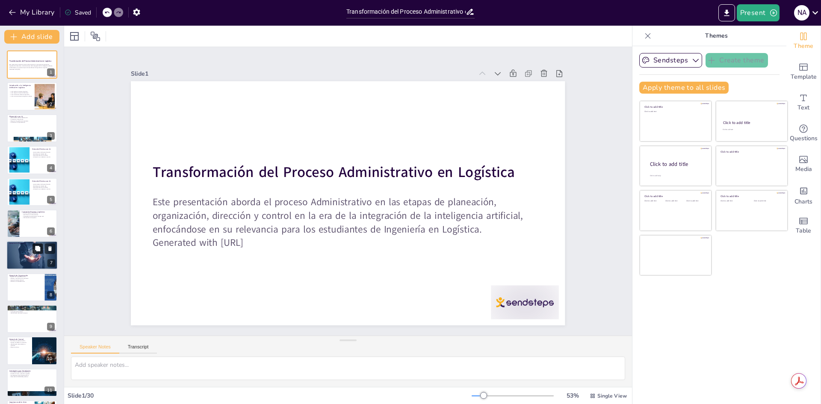
click at [35, 250] on icon at bounding box center [38, 249] width 6 height 6
type textarea "El análisis predictivo es una herramienta poderosa en la planeación logística. …"
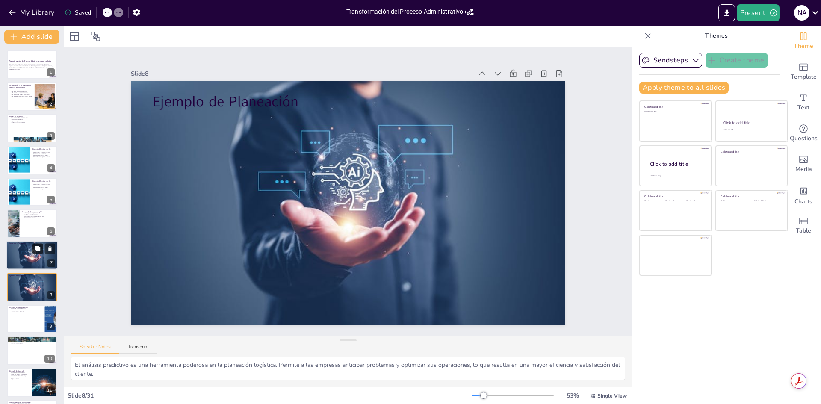
checkbox input "true"
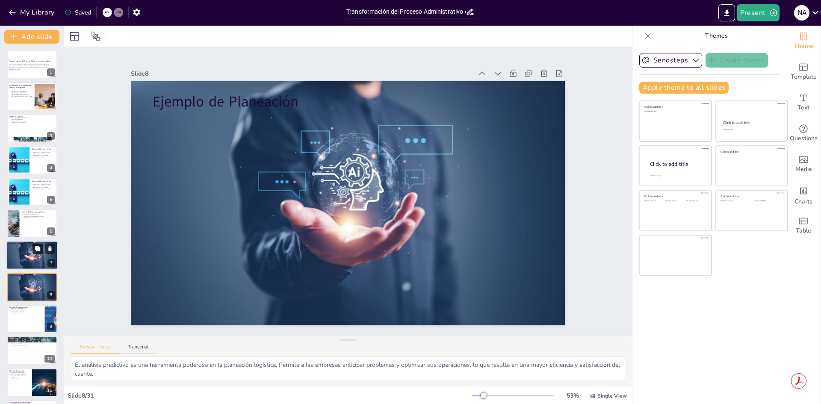
scroll to position [63, 0]
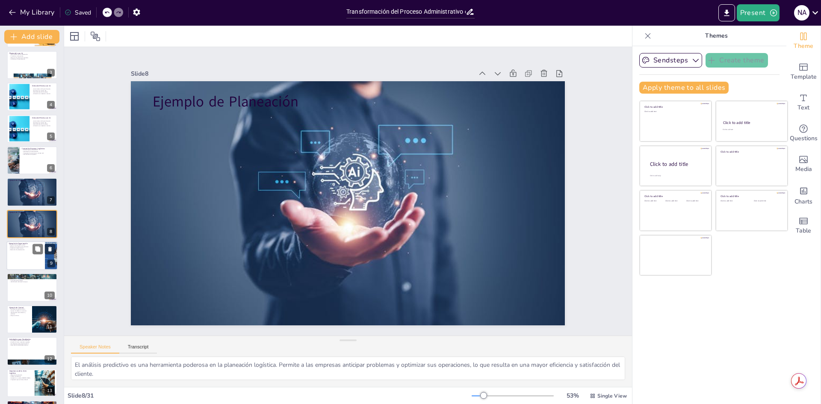
checkbox input "true"
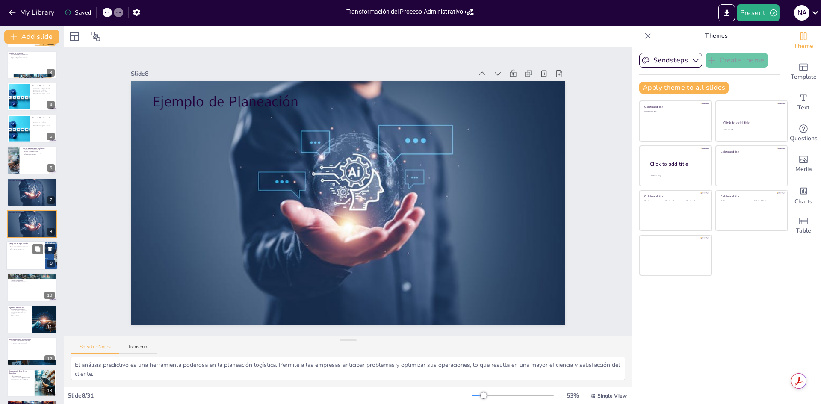
click at [15, 258] on div at bounding box center [31, 255] width 51 height 29
type textarea "La gestión de inventarios es un área donde la inteligencia artificial puede hac…"
checkbox input "true"
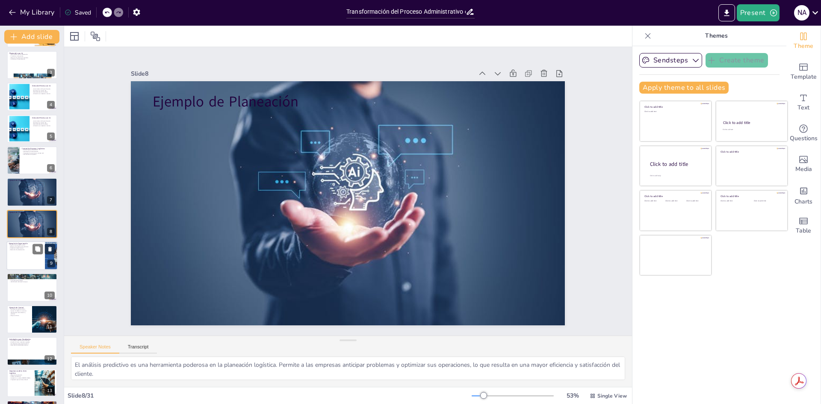
checkbox input "true"
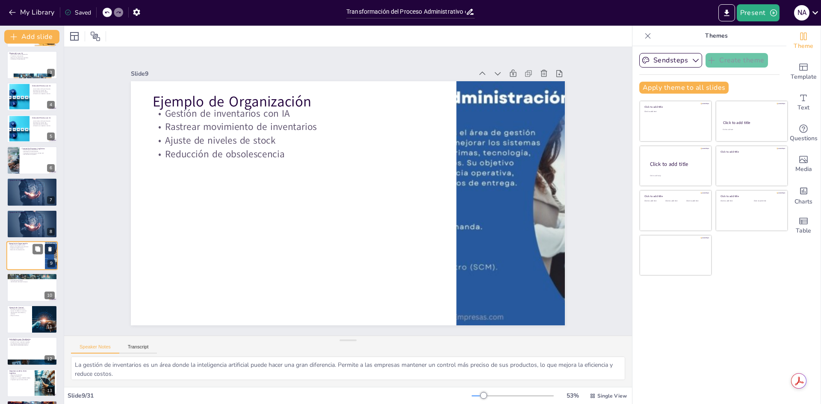
scroll to position [95, 0]
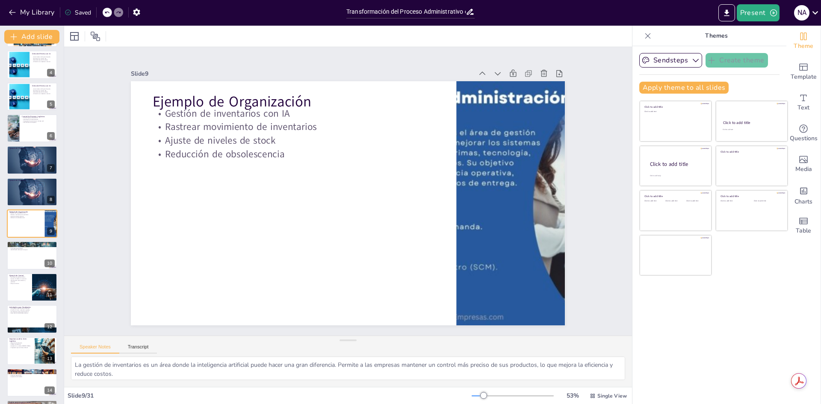
checkbox input "true"
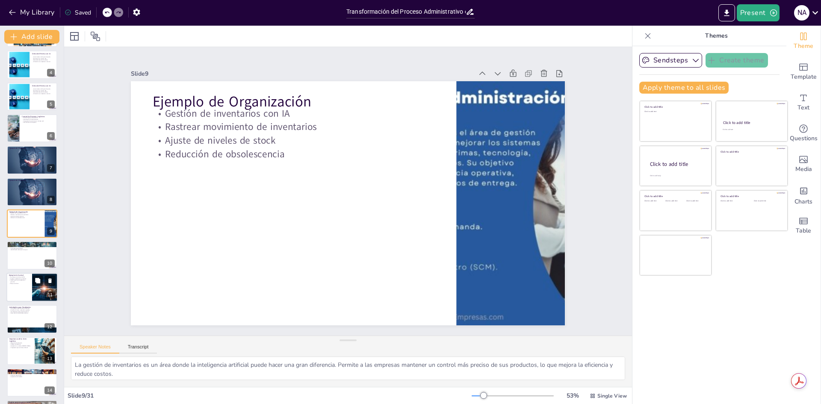
checkbox input "true"
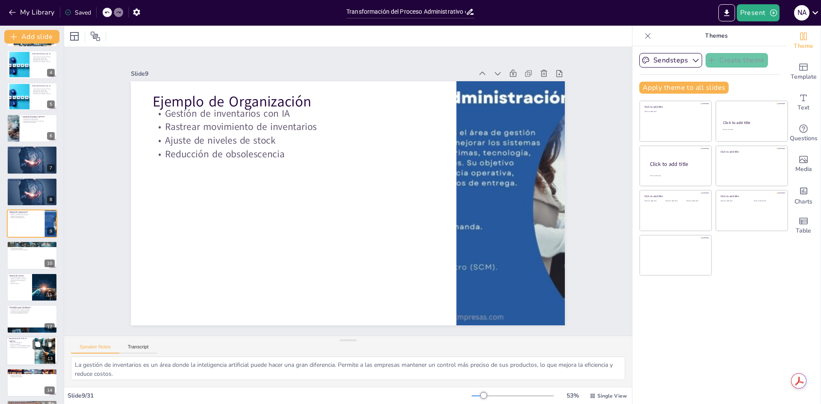
click at [24, 290] on div at bounding box center [32, 287] width 50 height 28
type textarea "El monitoreo constante de KPIs es esencial para el control efectivo. La intelig…"
checkbox input "true"
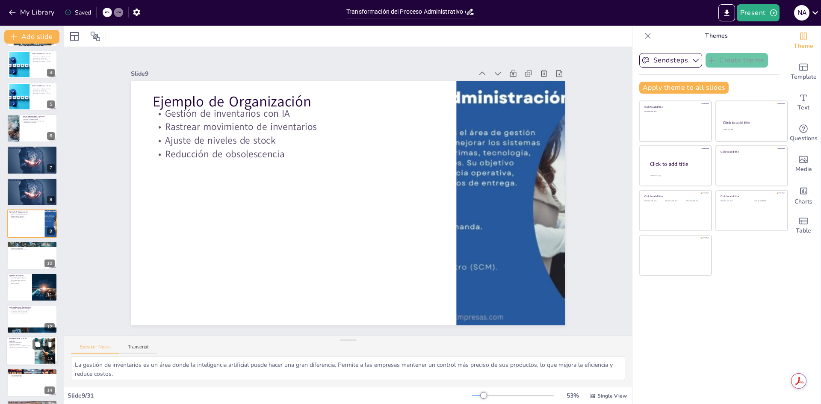
checkbox input "true"
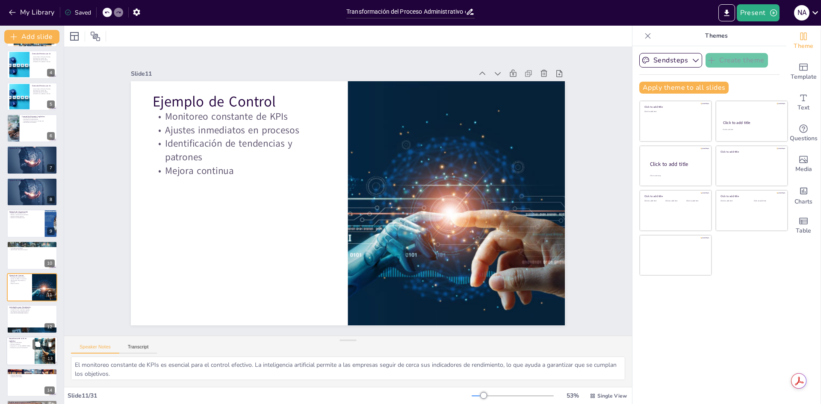
scroll to position [159, 0]
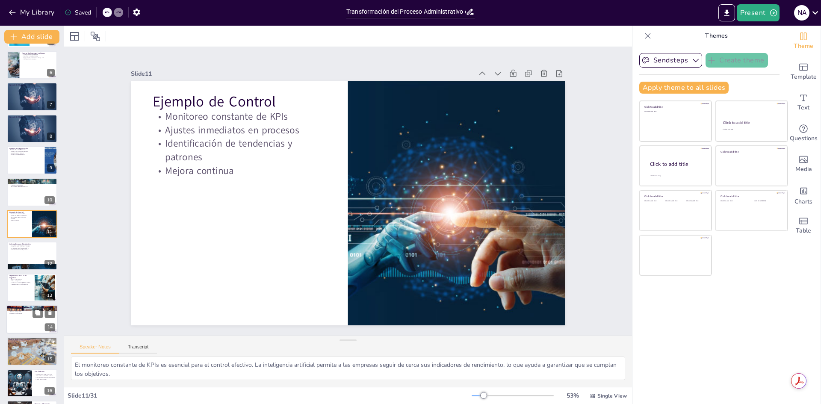
checkbox input "true"
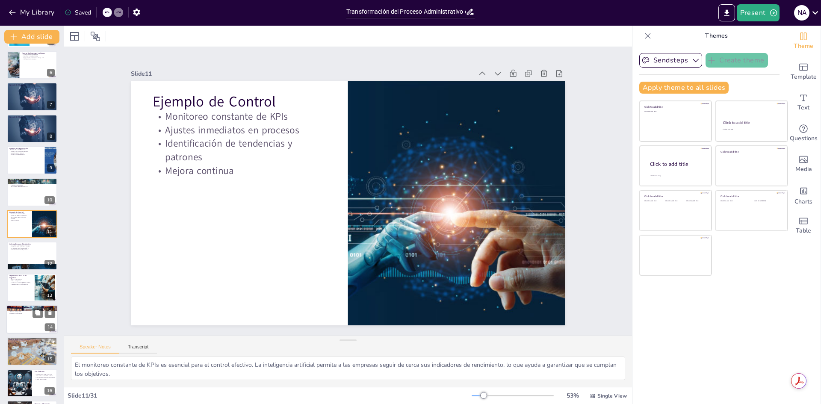
checkbox input "true"
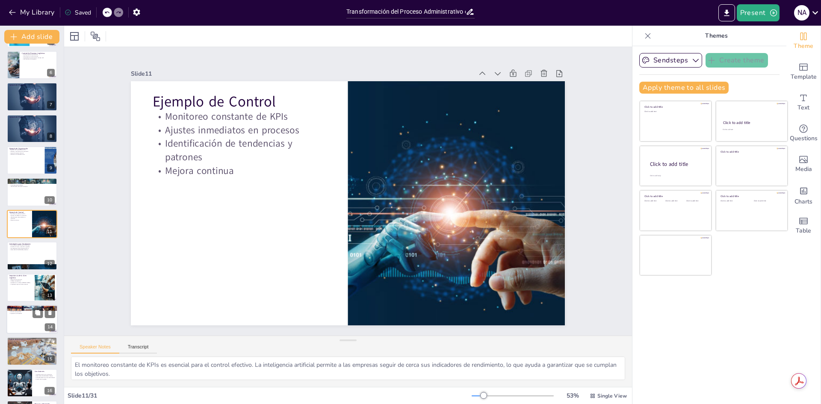
checkbox input "true"
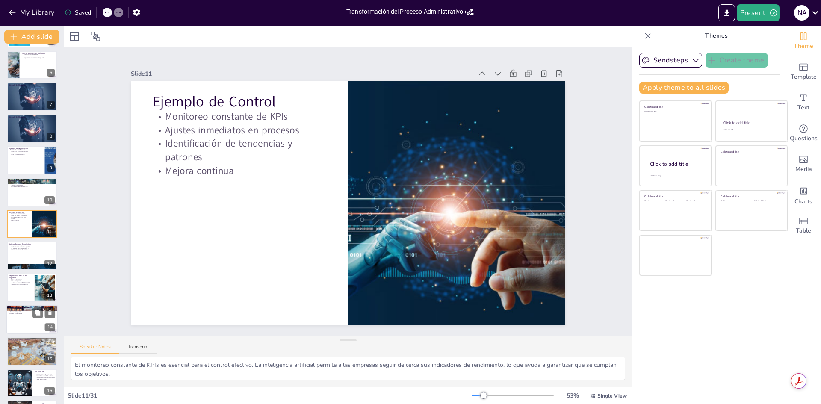
checkbox input "true"
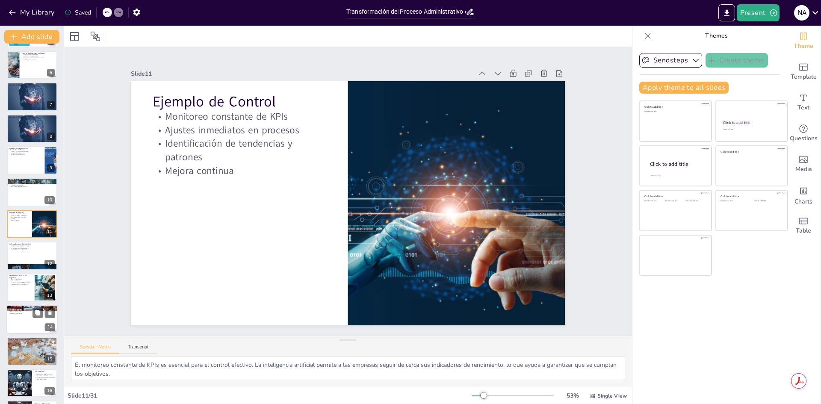
checkbox input "true"
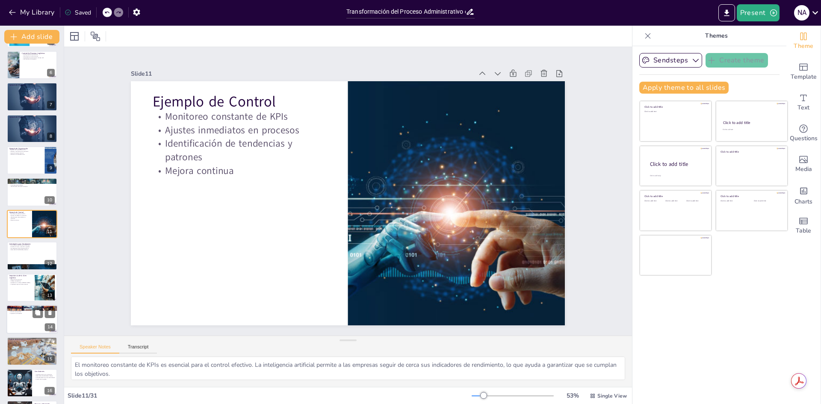
checkbox input "true"
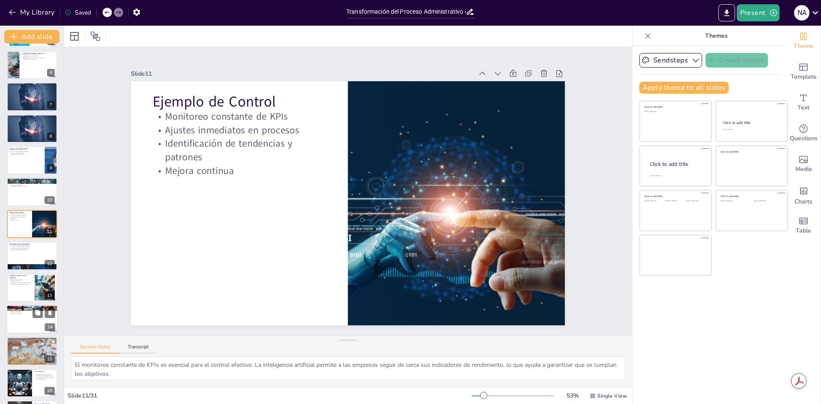
click at [31, 318] on div at bounding box center [31, 319] width 51 height 29
type textarea "La resistencia al cambio es un desafío común en la implementación de nuevas tec…"
checkbox input "true"
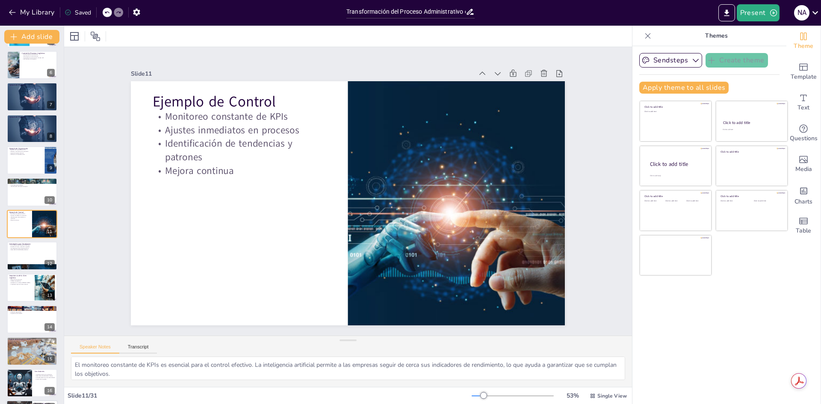
checkbox input "true"
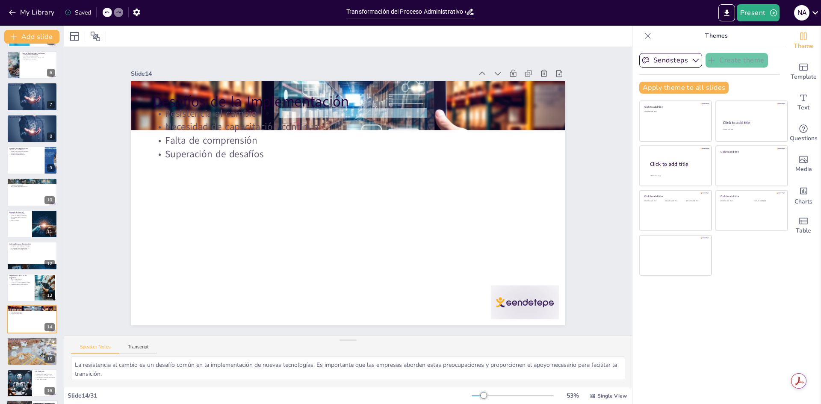
scroll to position [254, 0]
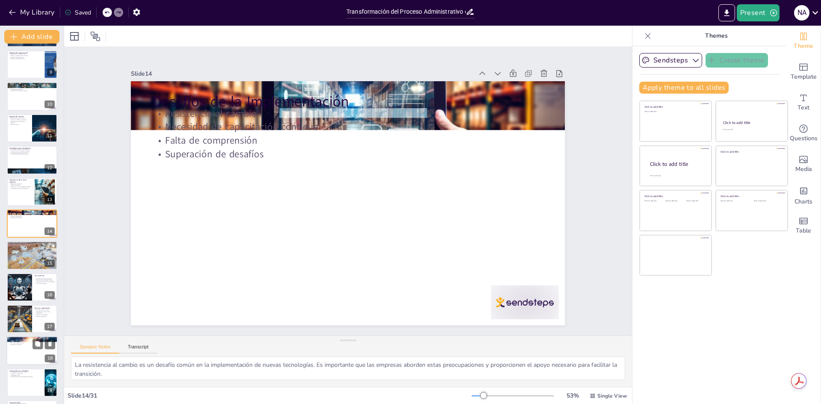
checkbox input "true"
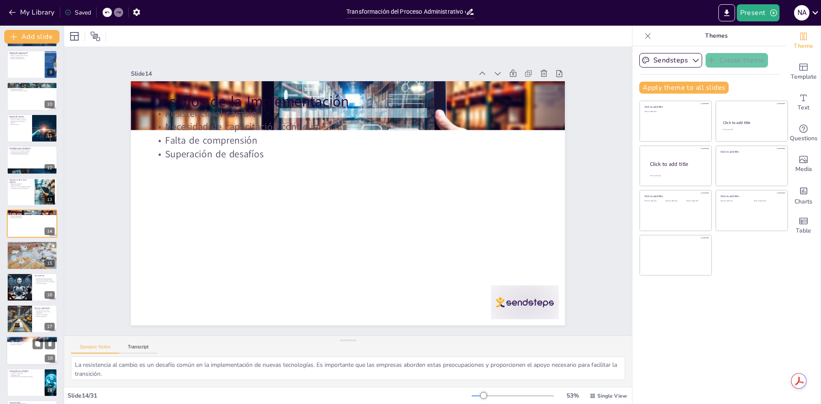
checkbox input "true"
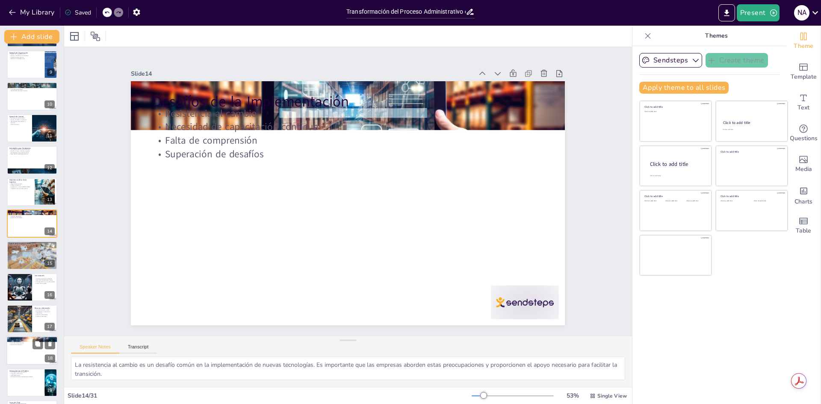
checkbox input "true"
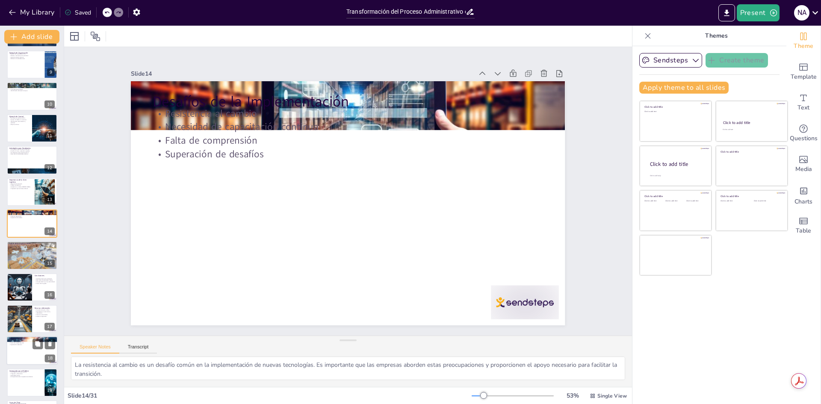
checkbox input "true"
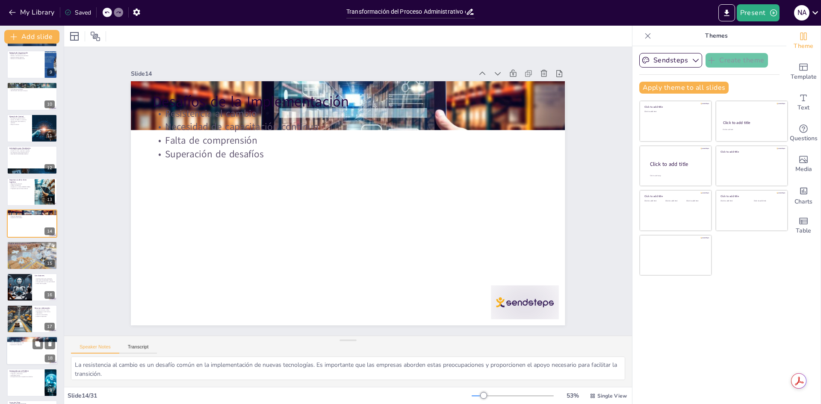
click at [14, 347] on div at bounding box center [31, 351] width 51 height 29
type textarea "Abordar las inquietudes sobre la inteligencia artificial es fundamental para su…"
checkbox input "true"
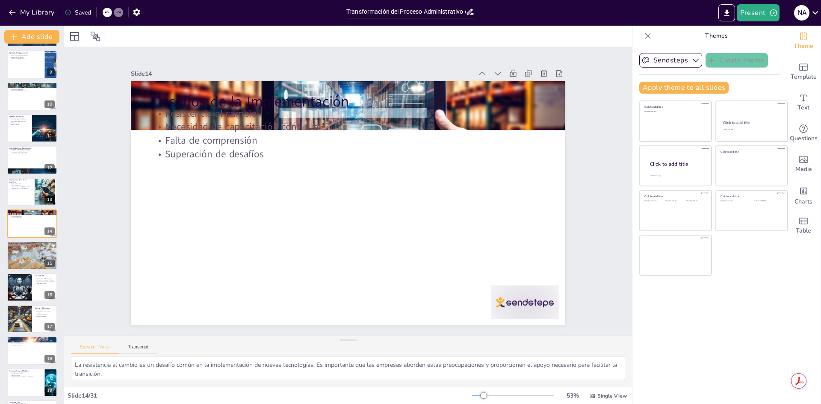
checkbox input "true"
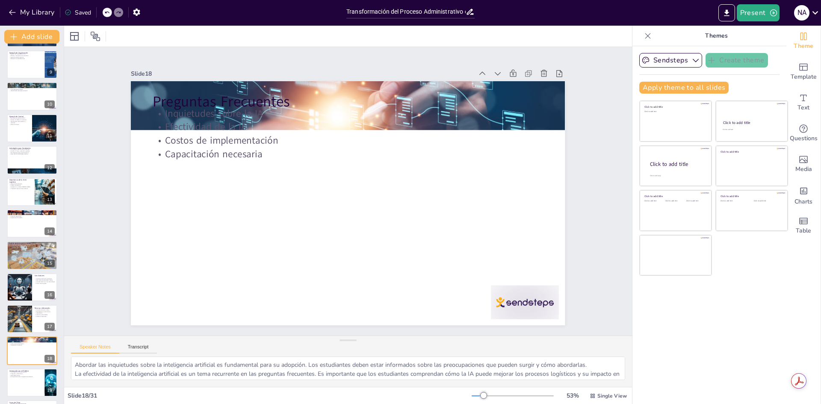
scroll to position [382, 0]
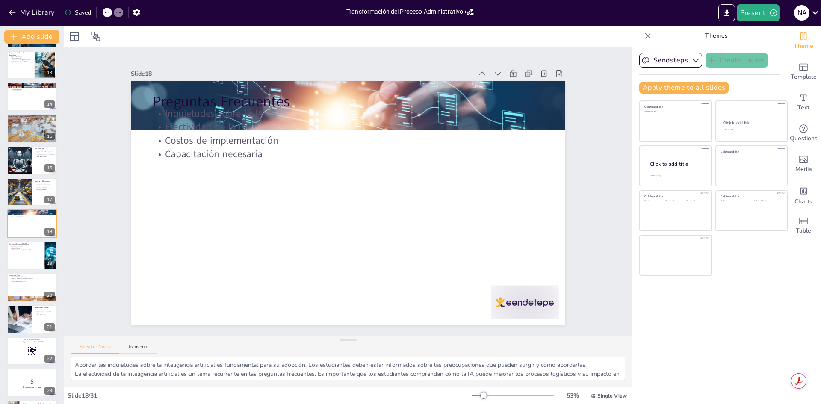
checkbox input "true"
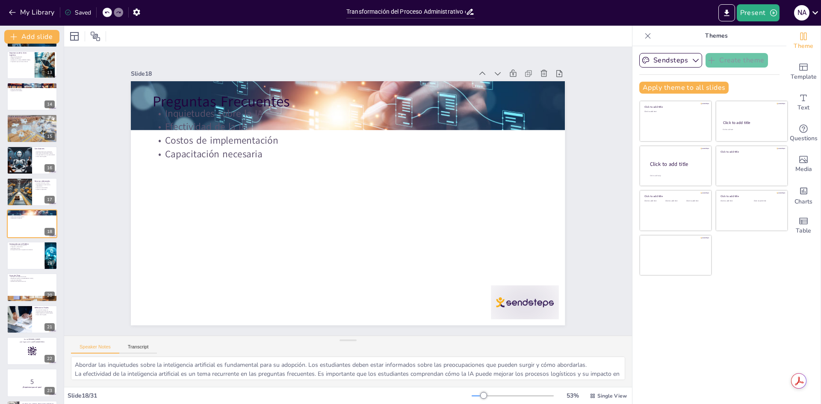
checkbox input "true"
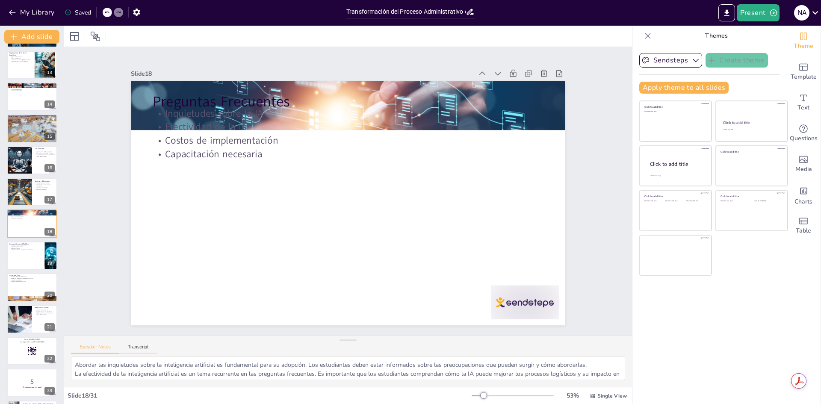
checkbox input "true"
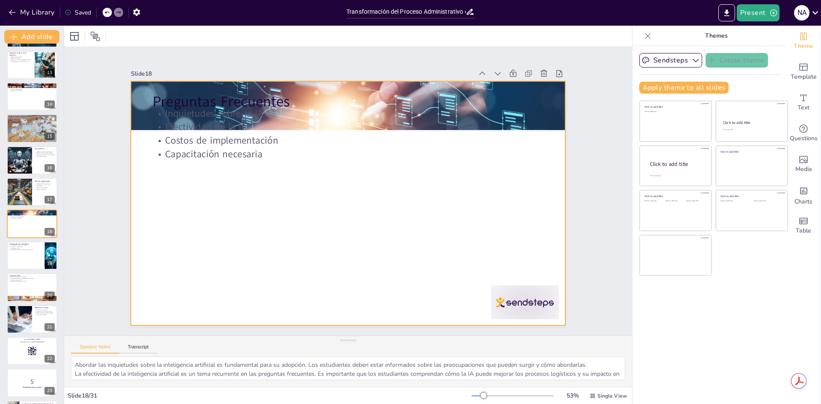
checkbox input "true"
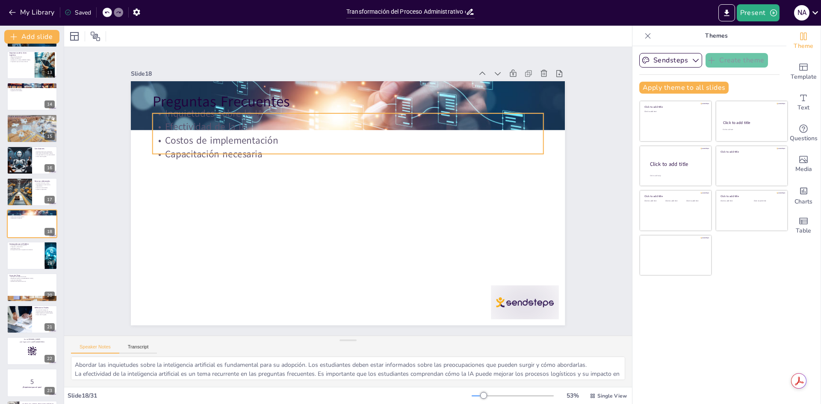
checkbox input "true"
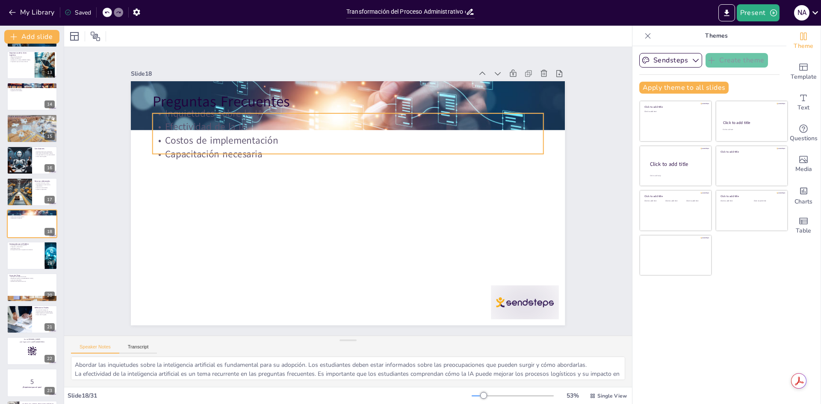
checkbox input "true"
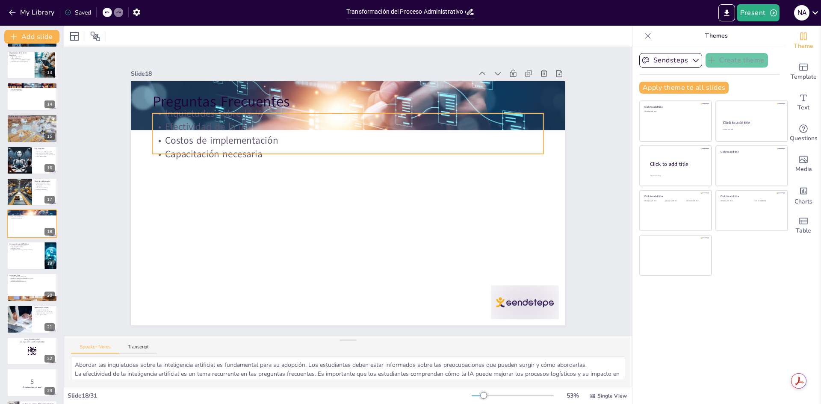
checkbox input "true"
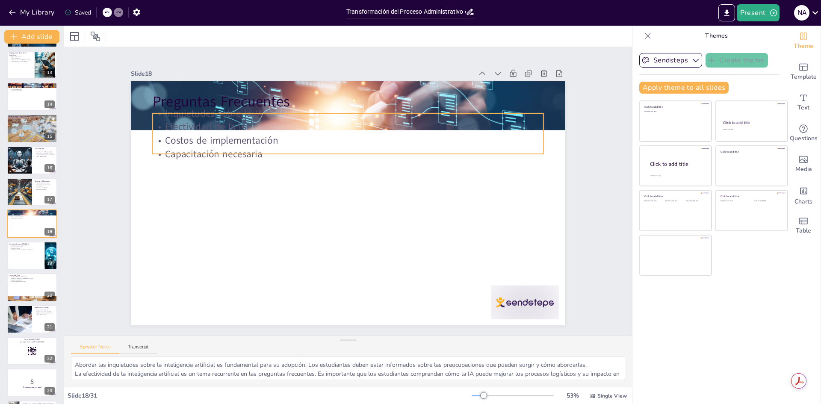
checkbox input "true"
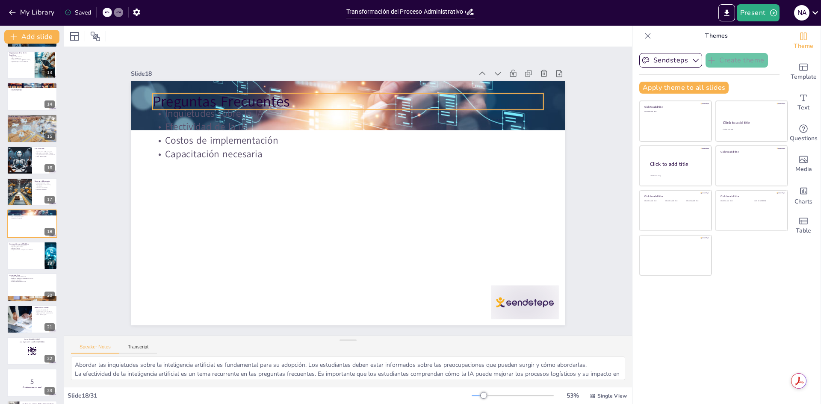
checkbox input "true"
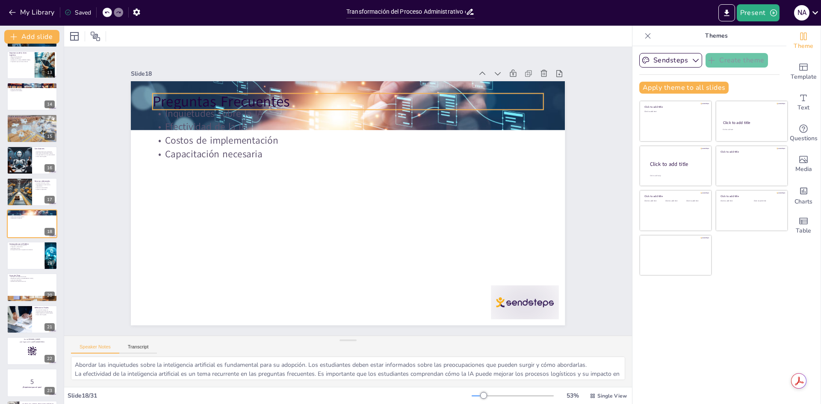
checkbox input "true"
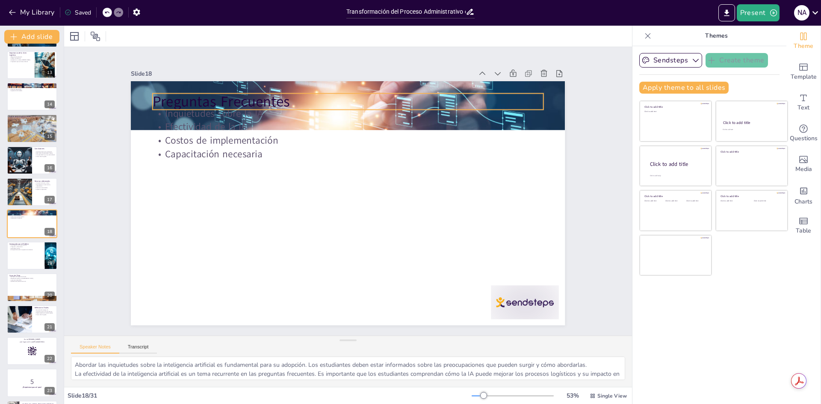
checkbox input "true"
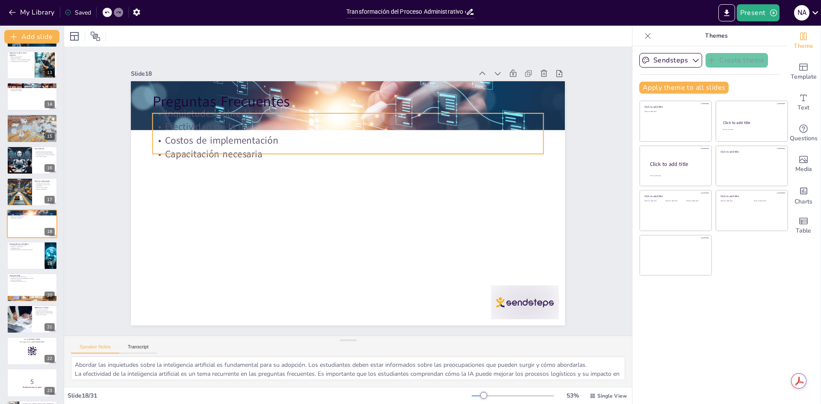
checkbox input "true"
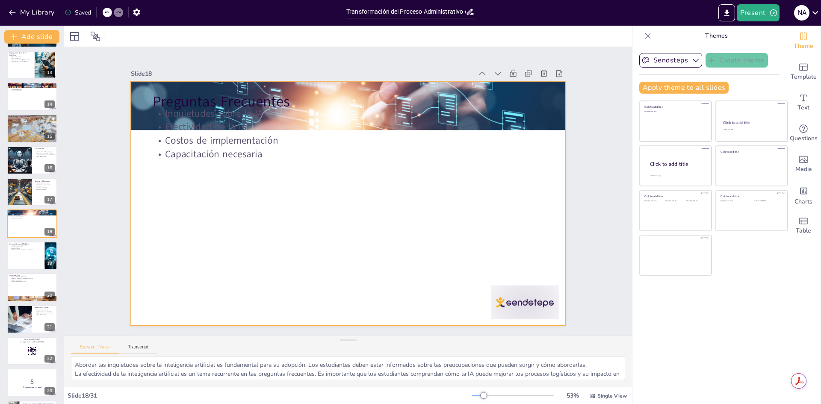
checkbox input "true"
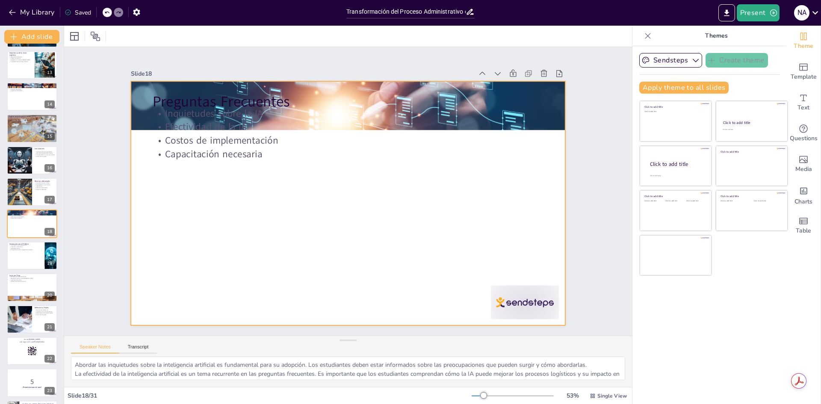
checkbox input "true"
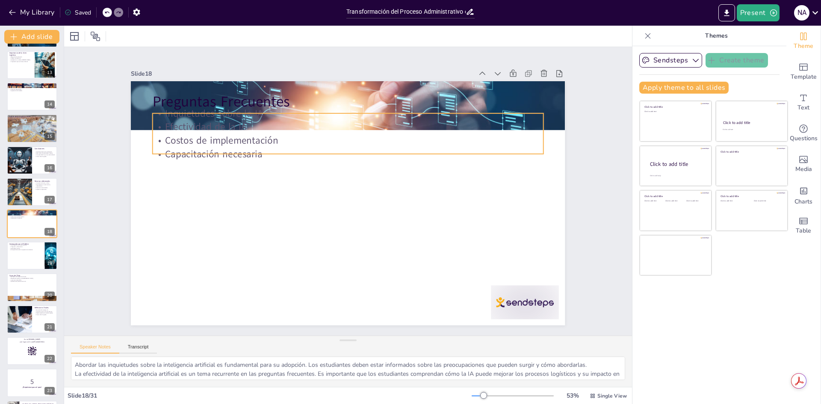
checkbox input "true"
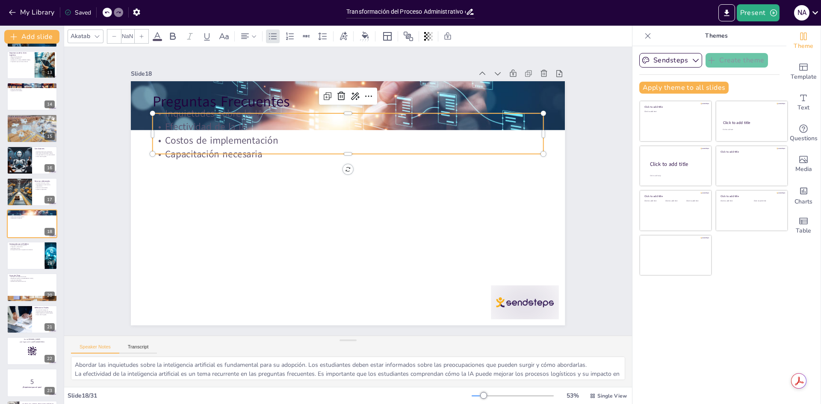
checkbox input "true"
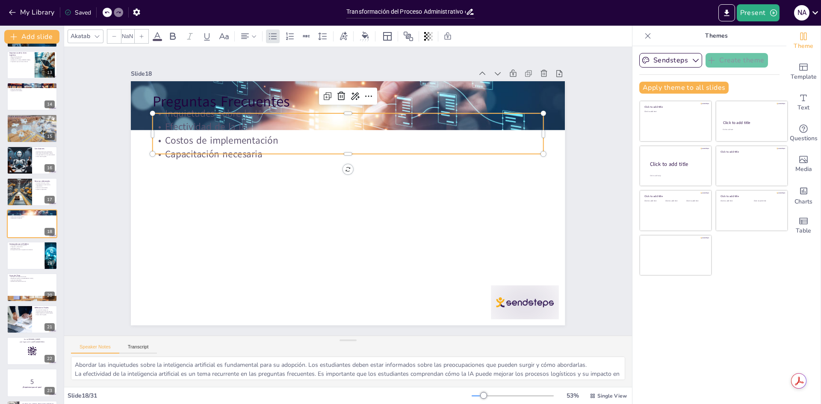
type input "32"
checkbox input "true"
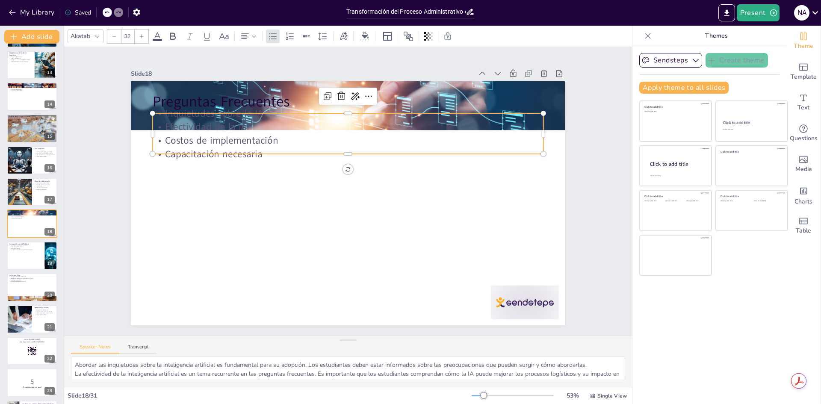
checkbox input "true"
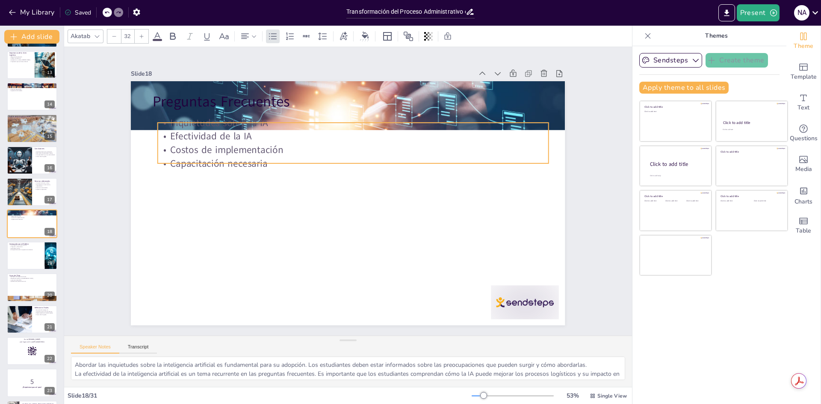
checkbox input "true"
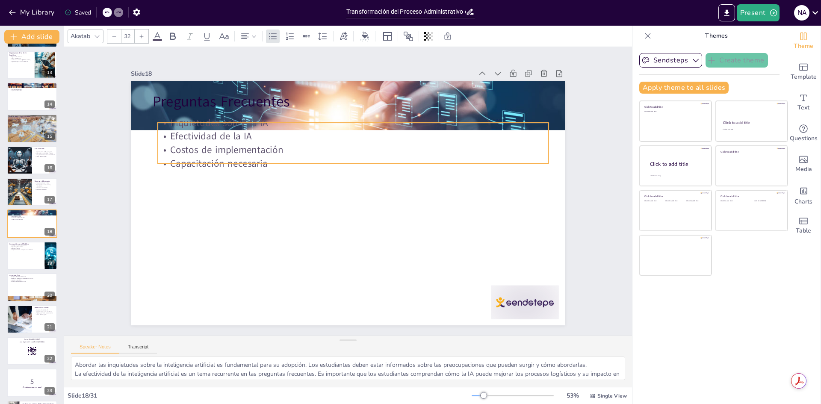
checkbox input "true"
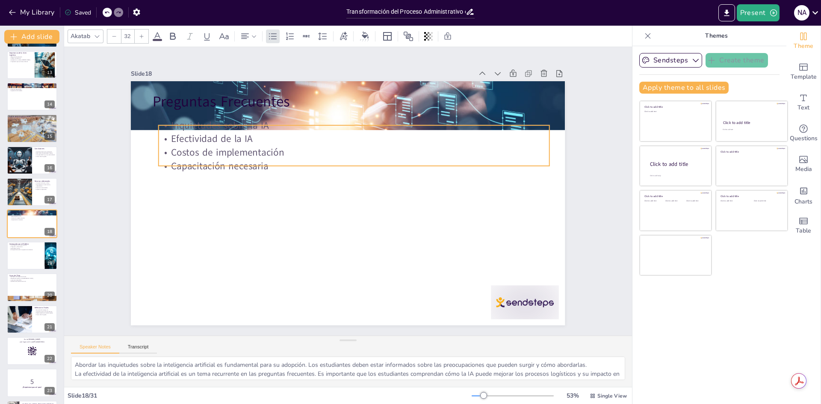
checkbox input "true"
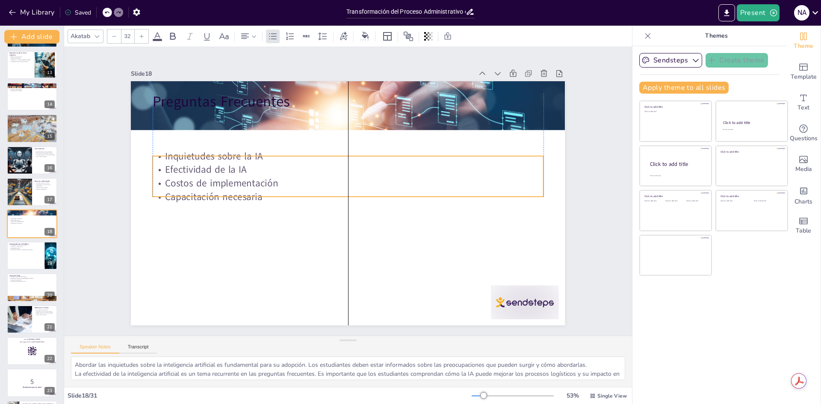
drag, startPoint x: 323, startPoint y: 151, endPoint x: 310, endPoint y: 182, distance: 34.3
click at [321, 193] on p "Capacitación necesaria" at bounding box center [348, 196] width 390 height 54
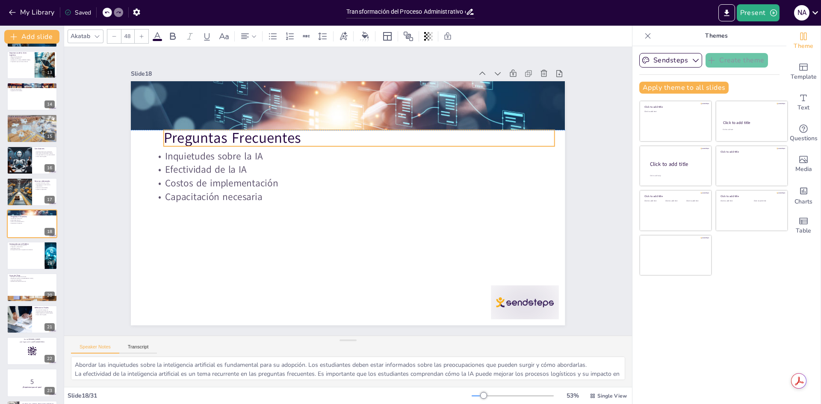
drag, startPoint x: 295, startPoint y: 102, endPoint x: 306, endPoint y: 136, distance: 35.4
click at [306, 136] on p "Preguntas Frecuentes" at bounding box center [370, 141] width 387 height 101
click at [30, 288] on div at bounding box center [31, 287] width 51 height 29
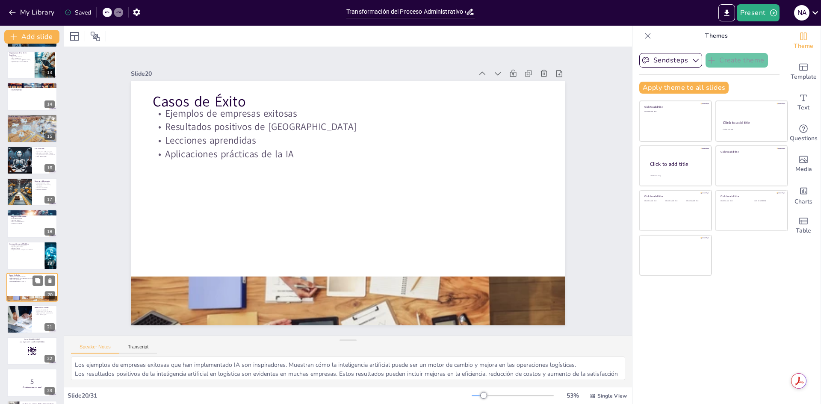
scroll to position [445, 0]
